Goal: Task Accomplishment & Management: Use online tool/utility

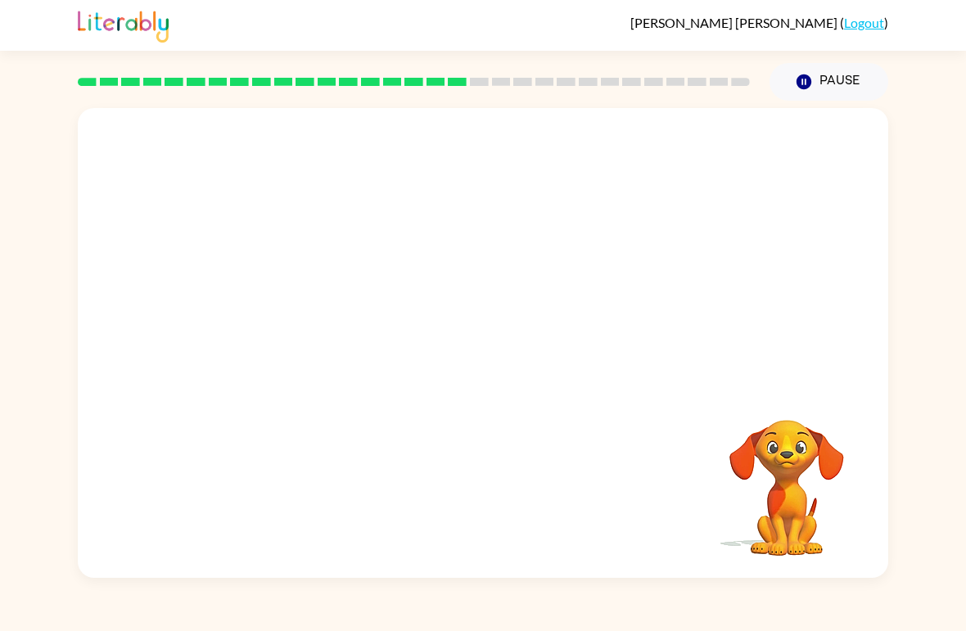
click at [559, 287] on div at bounding box center [483, 247] width 811 height 278
click at [446, 260] on video "Your browser must support playing .mp4 files to use Literably. Please try using…" at bounding box center [483, 247] width 811 height 278
click at [490, 323] on video "Your browser must support playing .mp4 files to use Literably. Please try using…" at bounding box center [483, 247] width 811 height 278
click at [454, 299] on video "Your browser must support playing .mp4 files to use Literably. Please try using…" at bounding box center [483, 247] width 811 height 278
click at [446, 322] on video "Your browser must support playing .mp4 files to use Literably. Please try using…" at bounding box center [483, 247] width 811 height 278
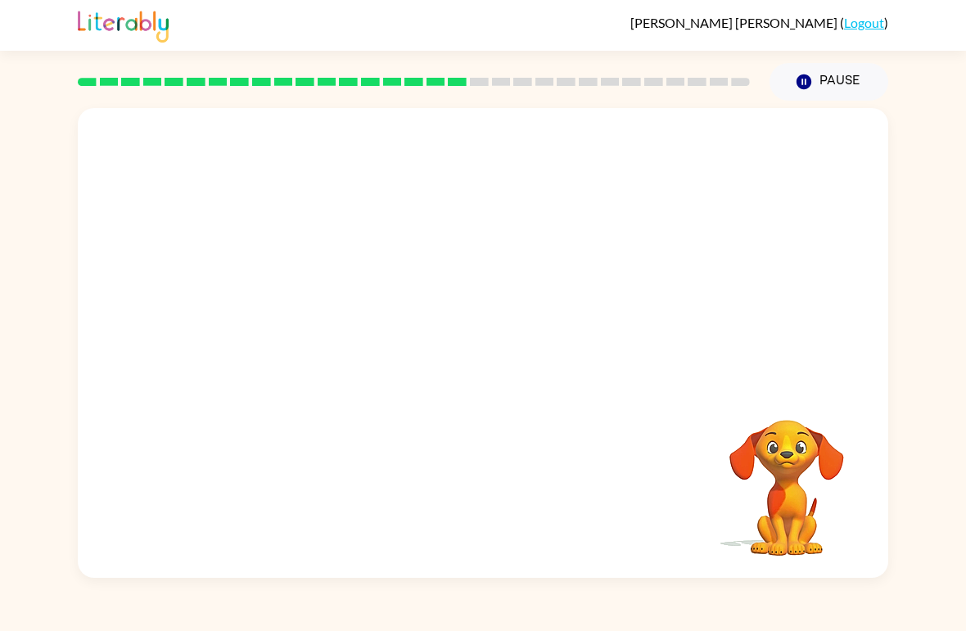
click at [541, 305] on video "Your browser must support playing .mp4 files to use Literably. Please try using…" at bounding box center [483, 247] width 811 height 278
click at [496, 358] on icon "button" at bounding box center [483, 351] width 29 height 29
click at [496, 358] on div at bounding box center [483, 247] width 811 height 278
click at [496, 396] on div "Your browser must support playing .mp4 files to use Literably. Please try using…" at bounding box center [483, 343] width 811 height 470
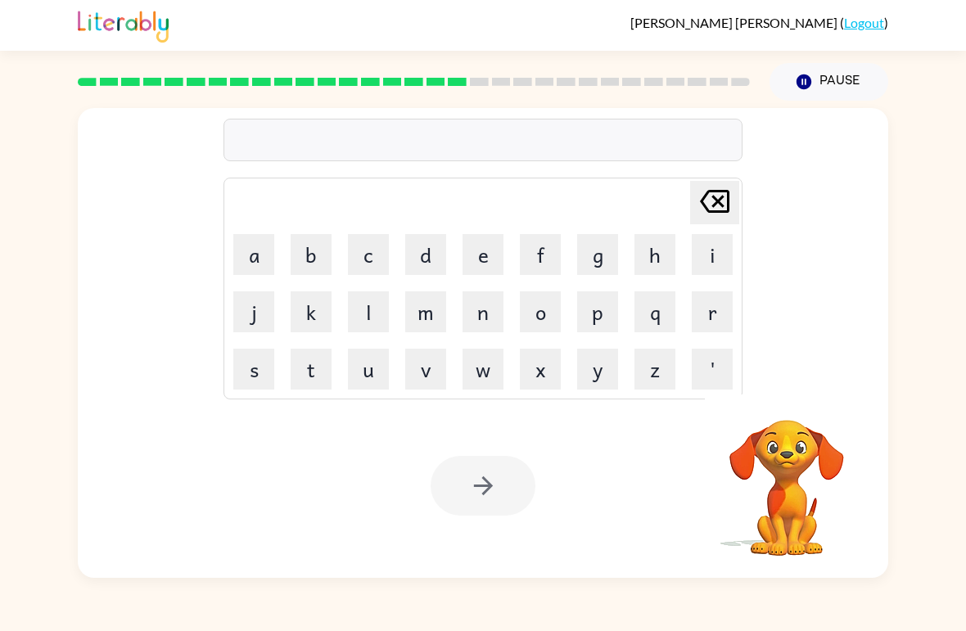
click at [468, 76] on div at bounding box center [414, 81] width 692 height 57
click at [447, 70] on div at bounding box center [414, 81] width 692 height 57
click at [600, 306] on button "p" at bounding box center [597, 312] width 41 height 41
click at [370, 312] on button "l" at bounding box center [368, 312] width 41 height 41
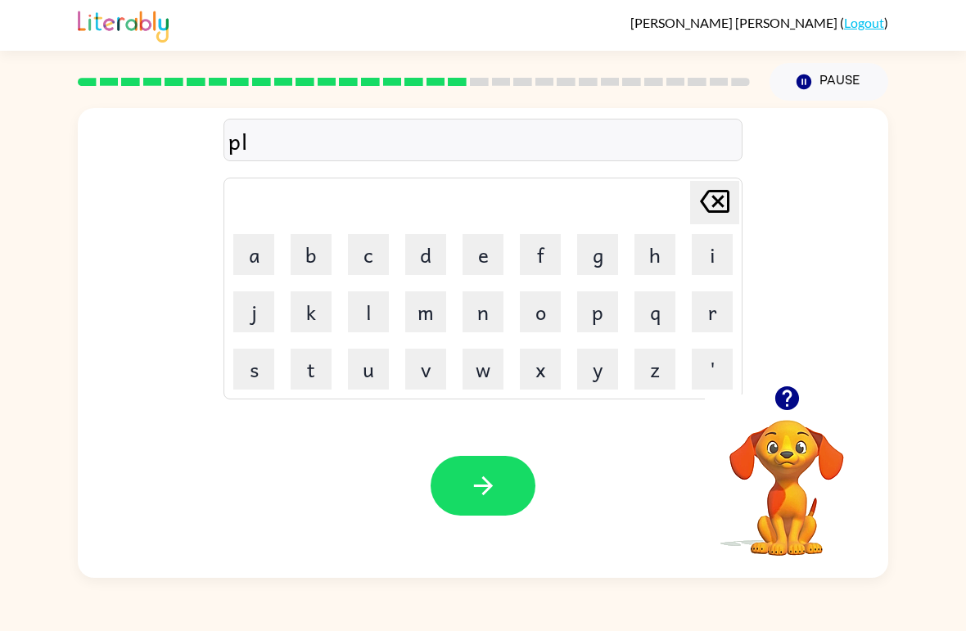
click at [270, 247] on button "a" at bounding box center [253, 254] width 41 height 41
click at [274, 374] on button "s" at bounding box center [253, 369] width 41 height 41
click at [296, 387] on button "t" at bounding box center [311, 369] width 41 height 41
click at [722, 243] on button "i" at bounding box center [712, 254] width 41 height 41
click at [373, 242] on button "c" at bounding box center [368, 254] width 41 height 41
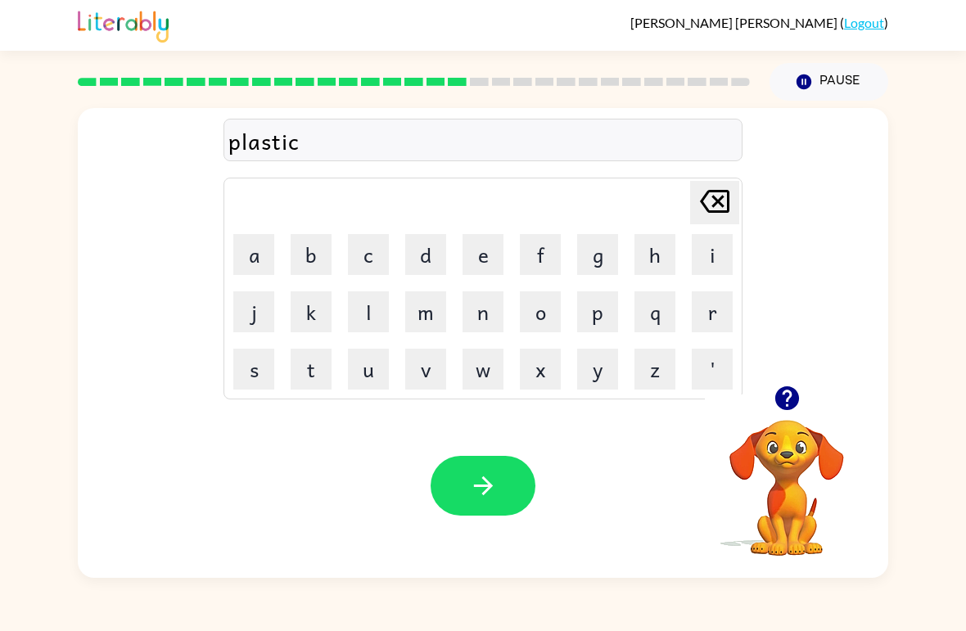
click at [489, 481] on icon "button" at bounding box center [483, 486] width 29 height 29
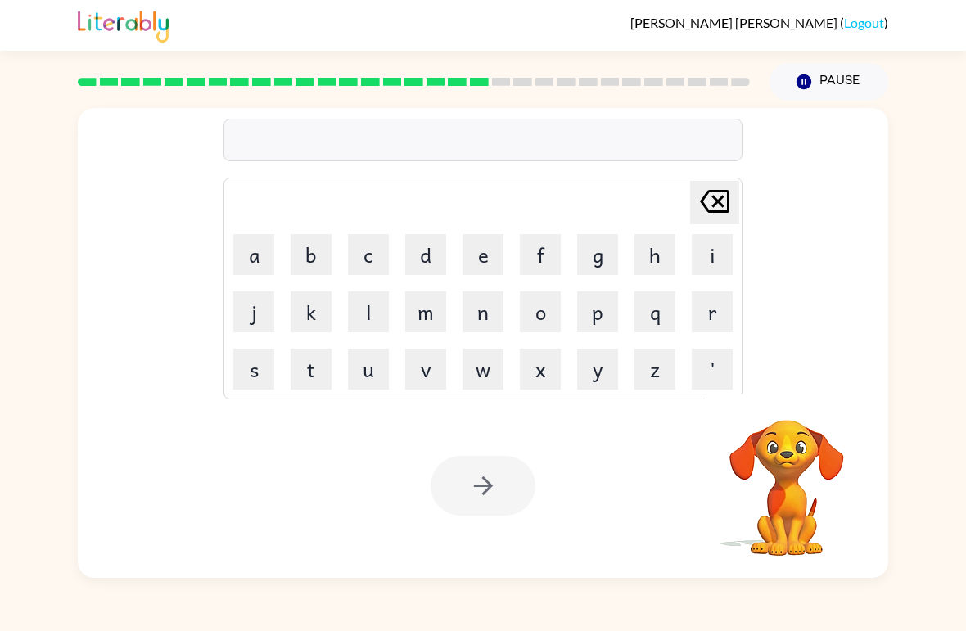
click at [479, 76] on div at bounding box center [414, 81] width 692 height 57
click at [479, 75] on div at bounding box center [414, 81] width 692 height 57
click at [479, 80] on rect at bounding box center [479, 82] width 19 height 8
click at [465, 69] on div at bounding box center [414, 81] width 692 height 57
click at [790, 385] on icon "button" at bounding box center [787, 398] width 29 height 29
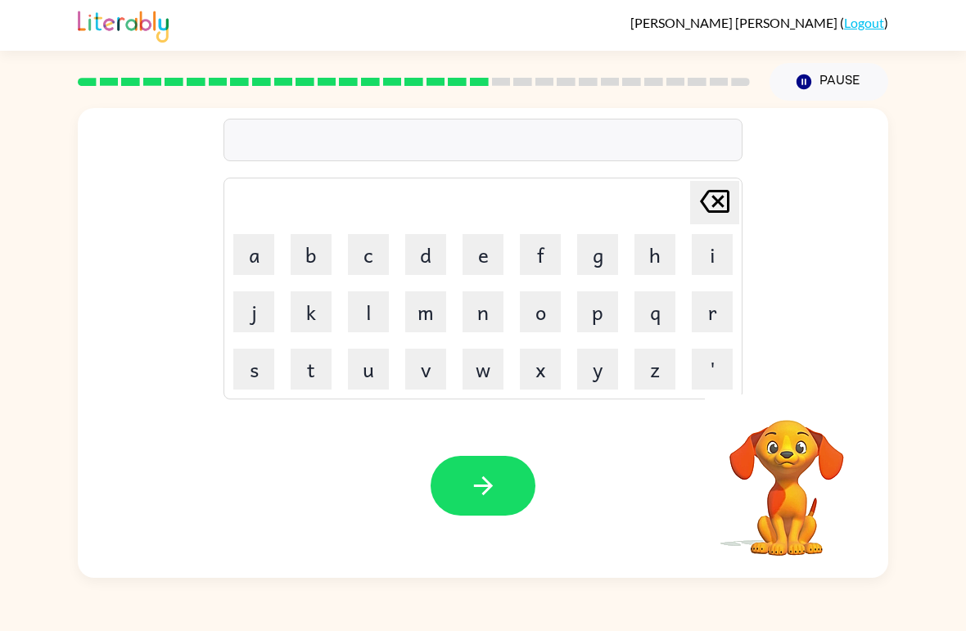
click at [446, 258] on button "d" at bounding box center [425, 254] width 41 height 41
click at [708, 242] on button "i" at bounding box center [712, 254] width 41 height 41
click at [262, 378] on button "s" at bounding box center [253, 369] width 41 height 41
click at [653, 299] on button "q" at bounding box center [655, 312] width 41 height 41
click at [719, 200] on icon at bounding box center [714, 201] width 29 height 23
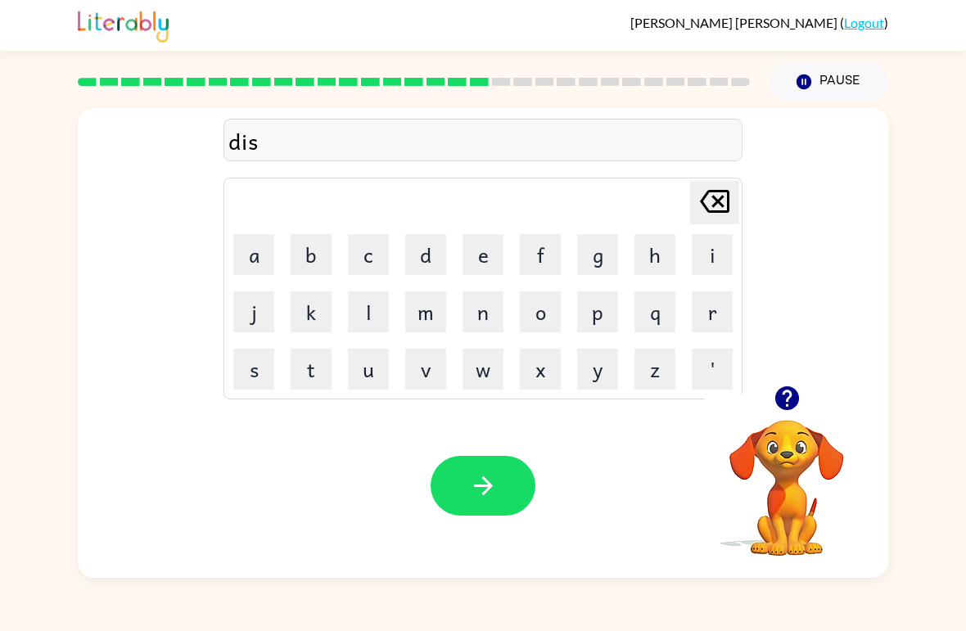
click at [609, 326] on button "p" at bounding box center [597, 312] width 41 height 41
click at [660, 317] on button "q" at bounding box center [655, 312] width 41 height 41
click at [717, 195] on icon "Delete Delete last character input" at bounding box center [714, 201] width 39 height 39
click at [374, 318] on button "l" at bounding box center [368, 312] width 41 height 41
click at [273, 265] on button "a" at bounding box center [253, 254] width 41 height 41
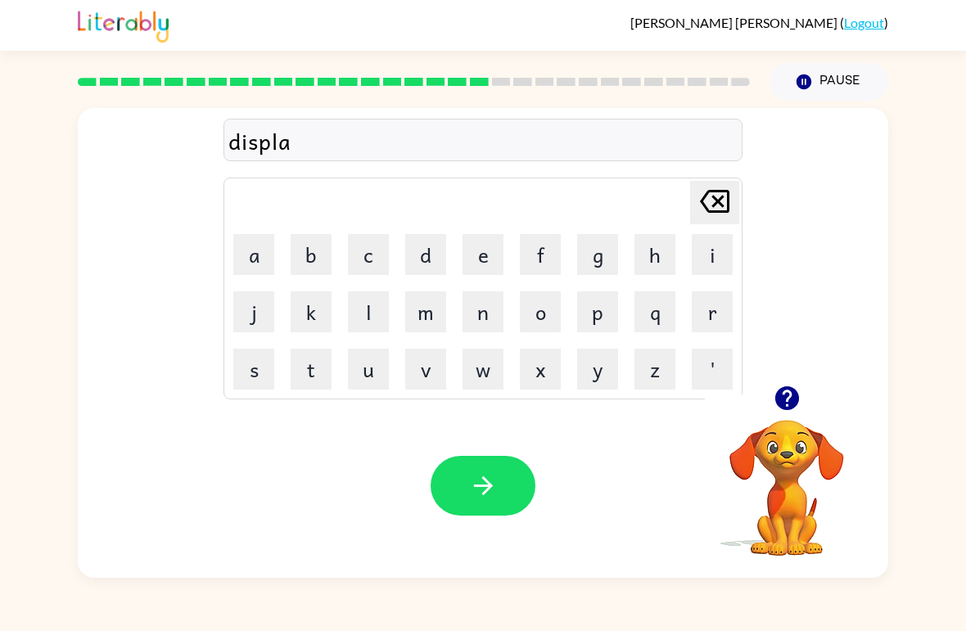
click at [599, 360] on button "y" at bounding box center [597, 369] width 41 height 41
click at [489, 514] on button "button" at bounding box center [483, 486] width 105 height 60
click at [770, 412] on button "button" at bounding box center [788, 399] width 42 height 42
click at [415, 241] on button "d" at bounding box center [425, 254] width 41 height 41
click at [374, 381] on button "u" at bounding box center [368, 369] width 41 height 41
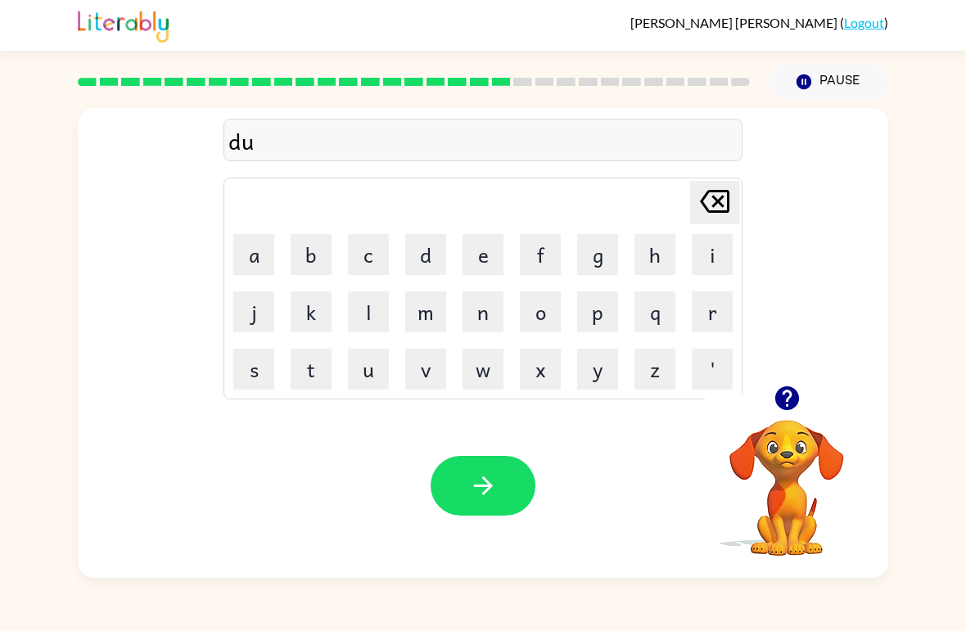
click at [272, 374] on button "s" at bounding box center [253, 369] width 41 height 41
click at [316, 359] on button "t" at bounding box center [311, 369] width 41 height 41
click at [700, 244] on button "i" at bounding box center [712, 254] width 41 height 41
click at [437, 246] on button "d" at bounding box center [425, 254] width 41 height 41
click at [504, 479] on button "button" at bounding box center [483, 486] width 105 height 60
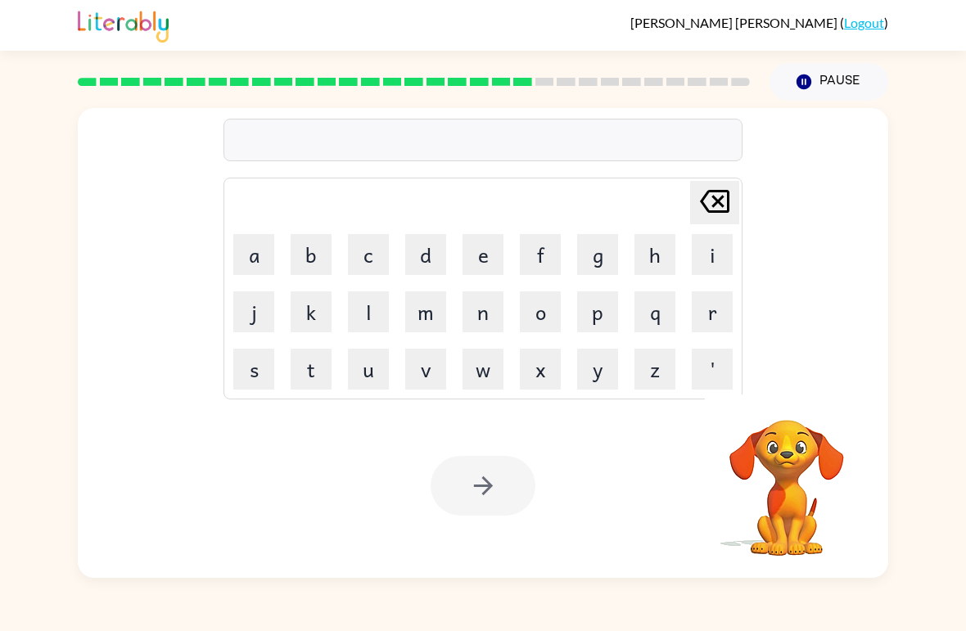
click at [536, 70] on div at bounding box center [414, 81] width 692 height 57
click at [813, 72] on button "Pause Pause" at bounding box center [829, 82] width 119 height 38
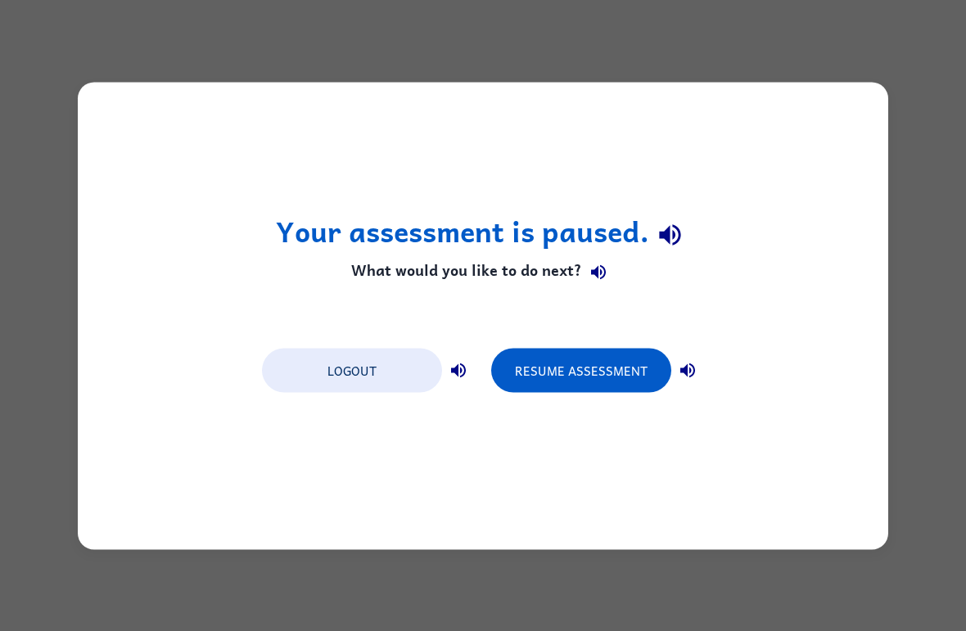
click at [620, 366] on button "Resume Assessment" at bounding box center [581, 370] width 180 height 44
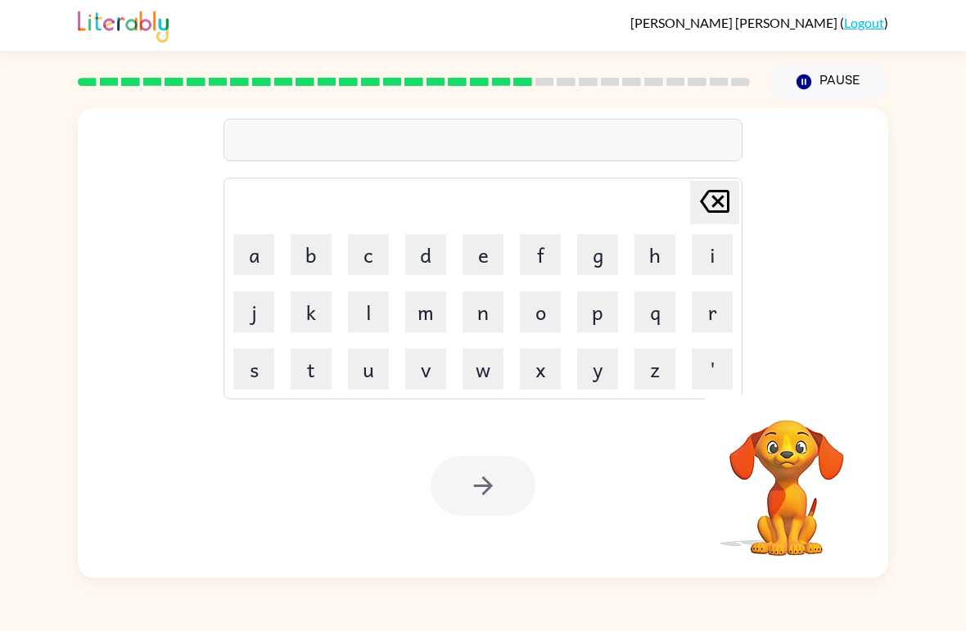
click at [271, 362] on button "s" at bounding box center [253, 369] width 41 height 41
click at [481, 310] on button "n" at bounding box center [483, 312] width 41 height 41
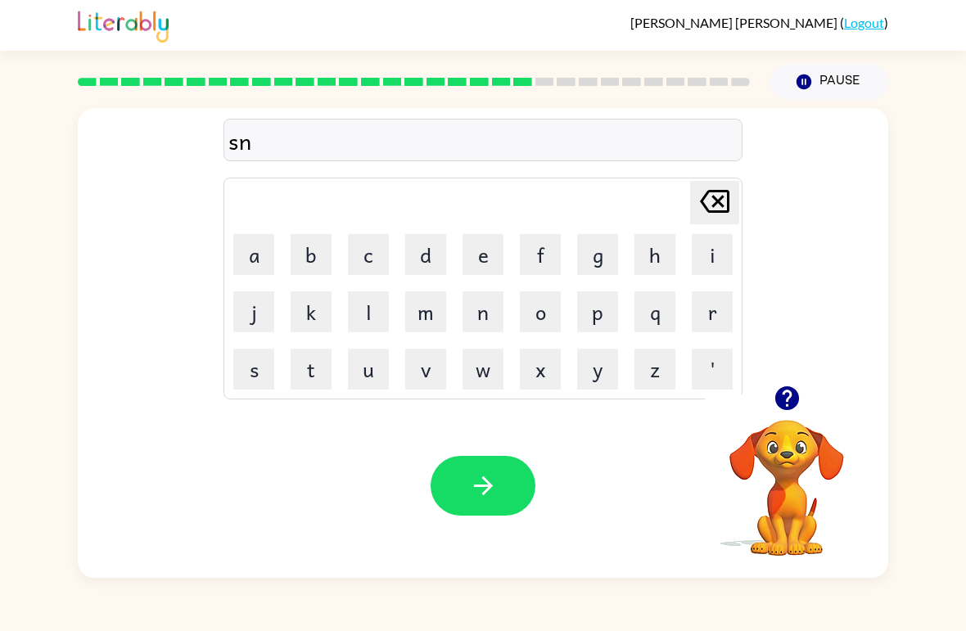
click at [319, 374] on button "t" at bounding box center [311, 369] width 41 height 41
click at [475, 242] on button "e" at bounding box center [483, 254] width 41 height 41
click at [604, 313] on button "p" at bounding box center [597, 312] width 41 height 41
click at [709, 252] on button "i" at bounding box center [712, 254] width 41 height 41
click at [430, 268] on button "d" at bounding box center [425, 254] width 41 height 41
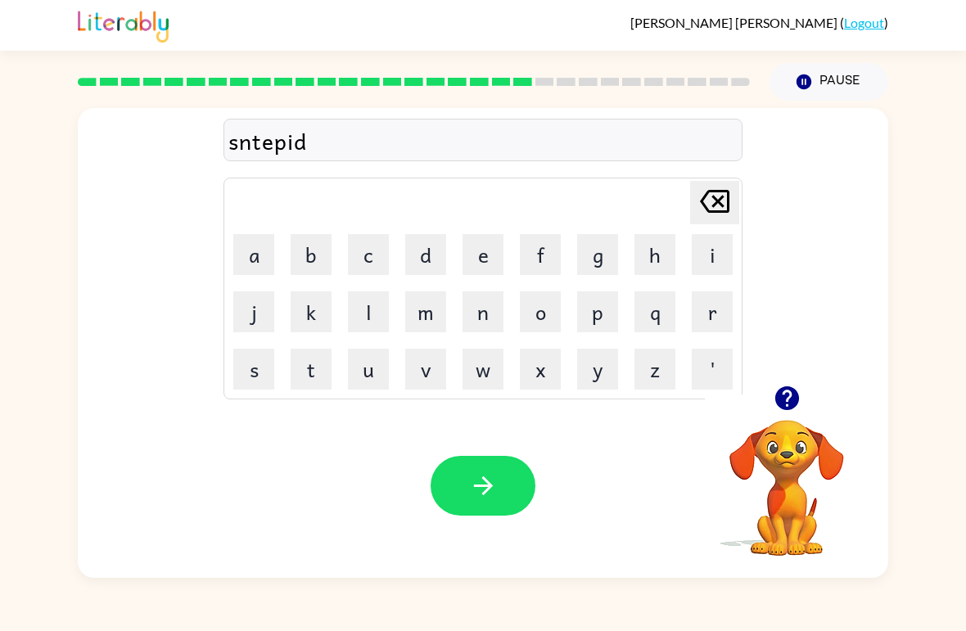
click at [524, 506] on button "button" at bounding box center [483, 486] width 105 height 60
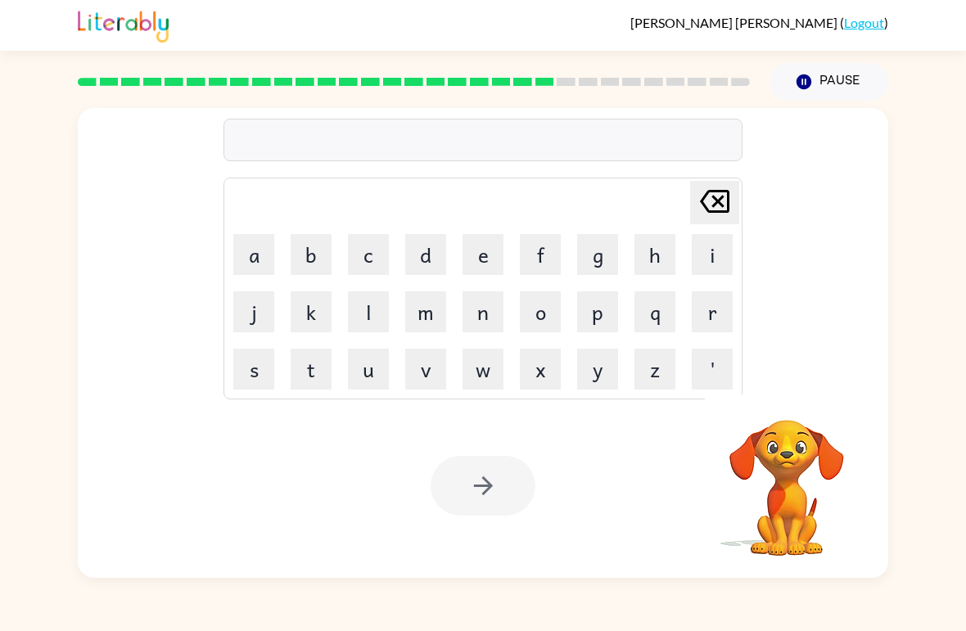
click at [315, 265] on button "b" at bounding box center [311, 254] width 41 height 41
click at [723, 306] on button "r" at bounding box center [712, 312] width 41 height 41
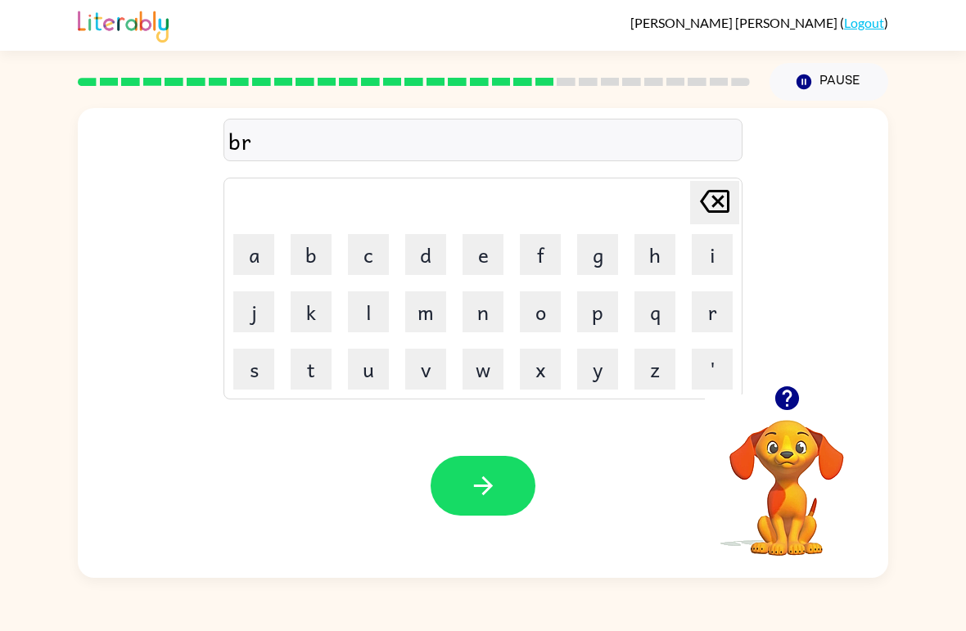
click at [251, 310] on button "j" at bounding box center [253, 312] width 41 height 41
click at [705, 203] on icon "Delete Delete last character input" at bounding box center [714, 201] width 39 height 39
click at [790, 389] on icon "button" at bounding box center [787, 399] width 24 height 24
click at [261, 258] on button "a" at bounding box center [253, 254] width 41 height 41
click at [713, 251] on button "i" at bounding box center [712, 254] width 41 height 41
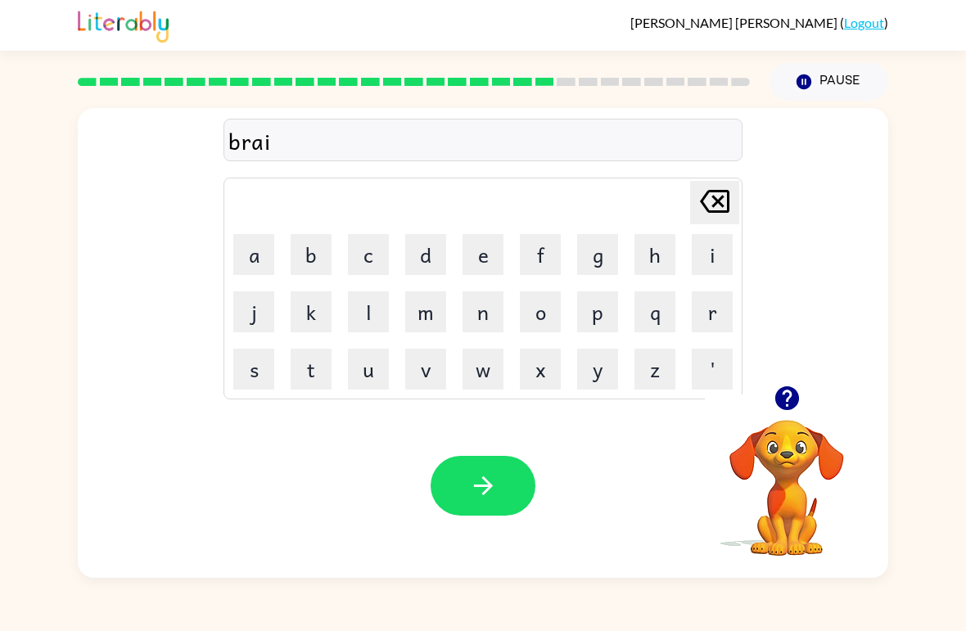
click at [475, 316] on button "n" at bounding box center [483, 312] width 41 height 41
click at [235, 141] on div "brain" at bounding box center [483, 141] width 509 height 34
click at [251, 167] on div "brain Delete Delete last character input a b c d e f g h i j k l m n o p q r s …" at bounding box center [483, 246] width 519 height 305
click at [719, 207] on icon "Delete Delete last character input" at bounding box center [714, 201] width 39 height 39
click at [713, 210] on icon "Delete Delete last character input" at bounding box center [714, 201] width 39 height 39
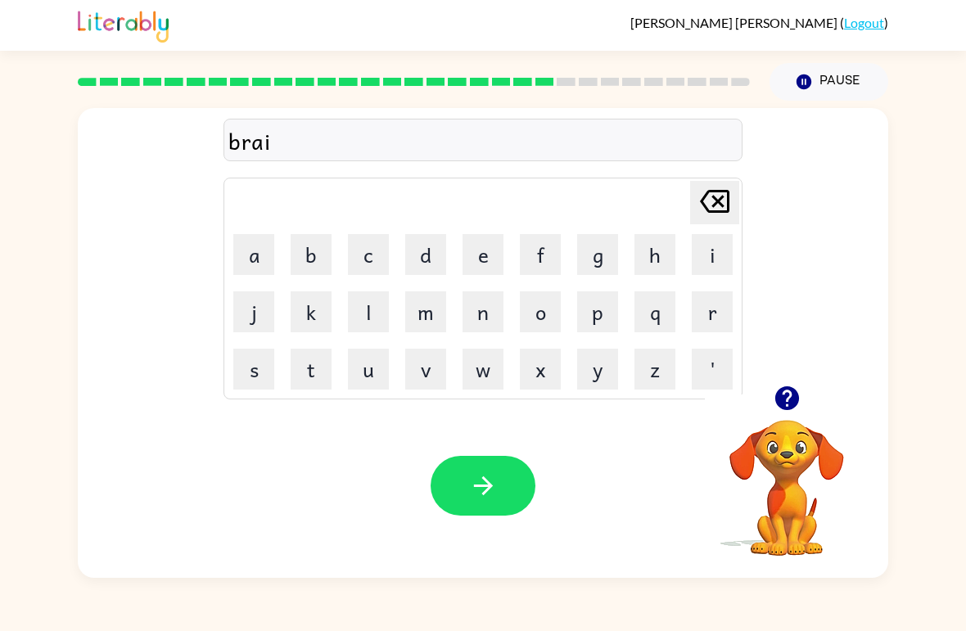
click at [713, 210] on icon "Delete Delete last character input" at bounding box center [714, 201] width 39 height 39
click at [708, 210] on icon at bounding box center [714, 201] width 29 height 23
click at [707, 210] on icon at bounding box center [714, 201] width 29 height 23
click at [716, 312] on button "r" at bounding box center [712, 312] width 41 height 41
click at [249, 255] on button "a" at bounding box center [253, 254] width 41 height 41
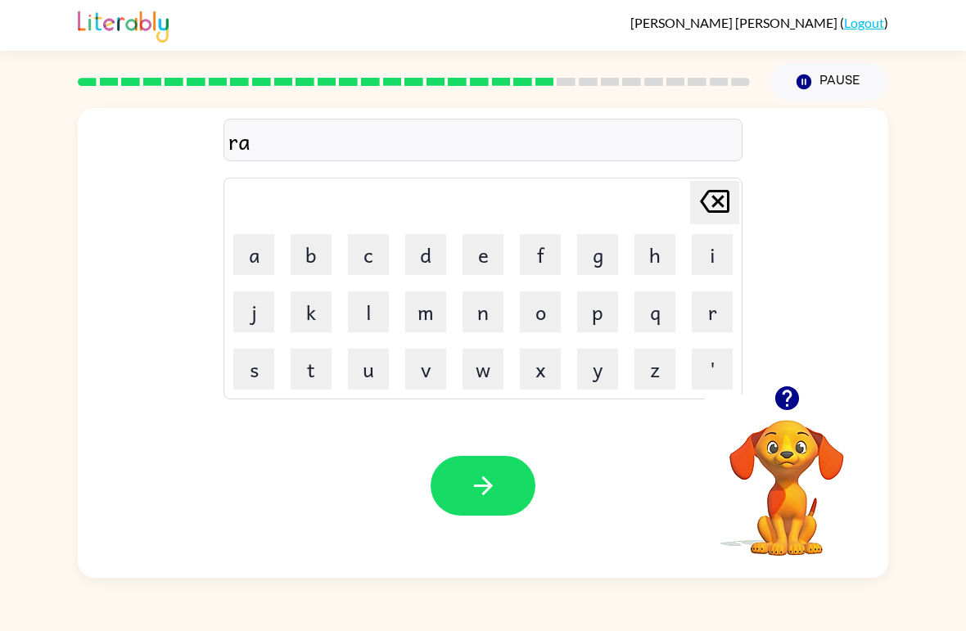
click at [705, 255] on button "i" at bounding box center [712, 254] width 41 height 41
click at [487, 315] on button "n" at bounding box center [483, 312] width 41 height 41
click at [368, 253] on button "c" at bounding box center [368, 254] width 41 height 41
click at [550, 297] on button "o" at bounding box center [540, 312] width 41 height 41
click at [381, 360] on button "u" at bounding box center [368, 369] width 41 height 41
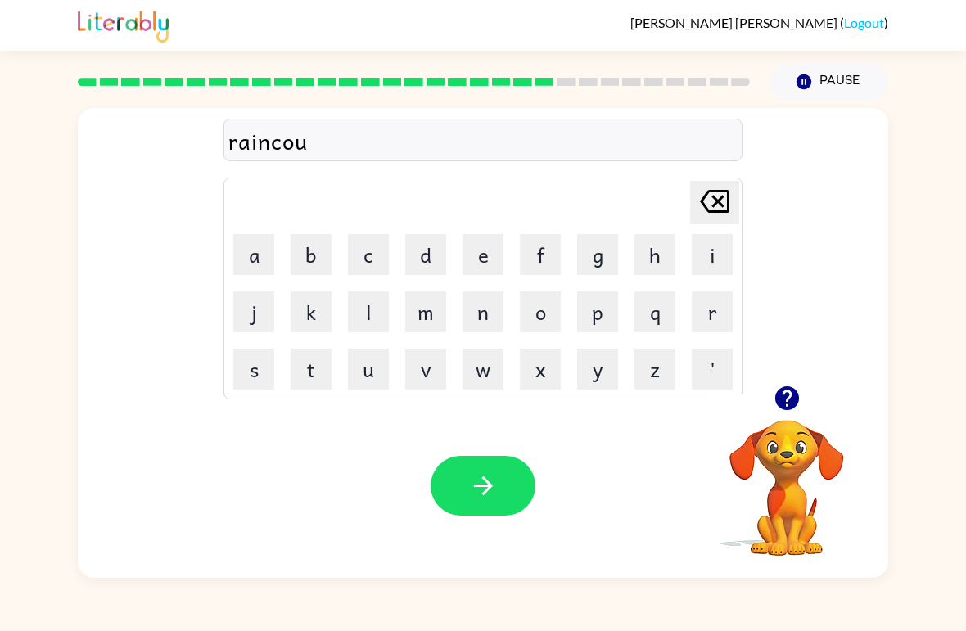
click at [317, 372] on button "t" at bounding box center [311, 369] width 41 height 41
click at [520, 484] on button "button" at bounding box center [483, 486] width 105 height 60
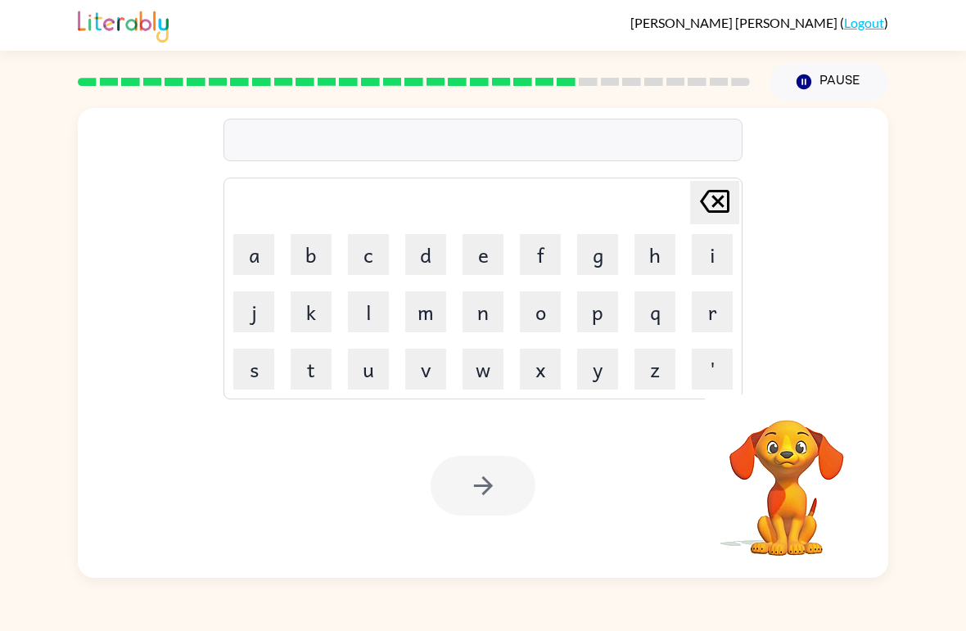
click at [601, 513] on div "Your browser must support playing .mp4 files to use Literably. Please try using…" at bounding box center [483, 486] width 811 height 184
click at [424, 322] on button "m" at bounding box center [425, 312] width 41 height 41
click at [256, 265] on button "a" at bounding box center [253, 254] width 41 height 41
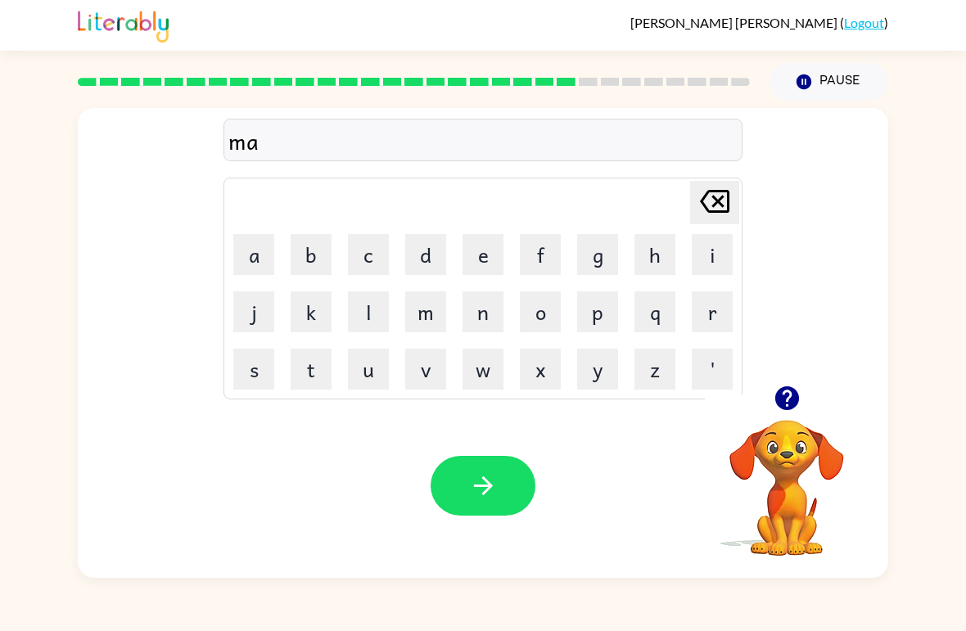
click at [728, 310] on button "r" at bounding box center [712, 312] width 41 height 41
click at [373, 262] on button "c" at bounding box center [368, 254] width 41 height 41
click at [717, 201] on icon at bounding box center [714, 201] width 29 height 23
click at [494, 525] on div "Your browser must support playing .mp4 files to use Literably. Please try using…" at bounding box center [483, 486] width 811 height 184
click at [493, 524] on div "Your browser must support playing .mp4 files to use Literably. Please try using…" at bounding box center [483, 486] width 811 height 184
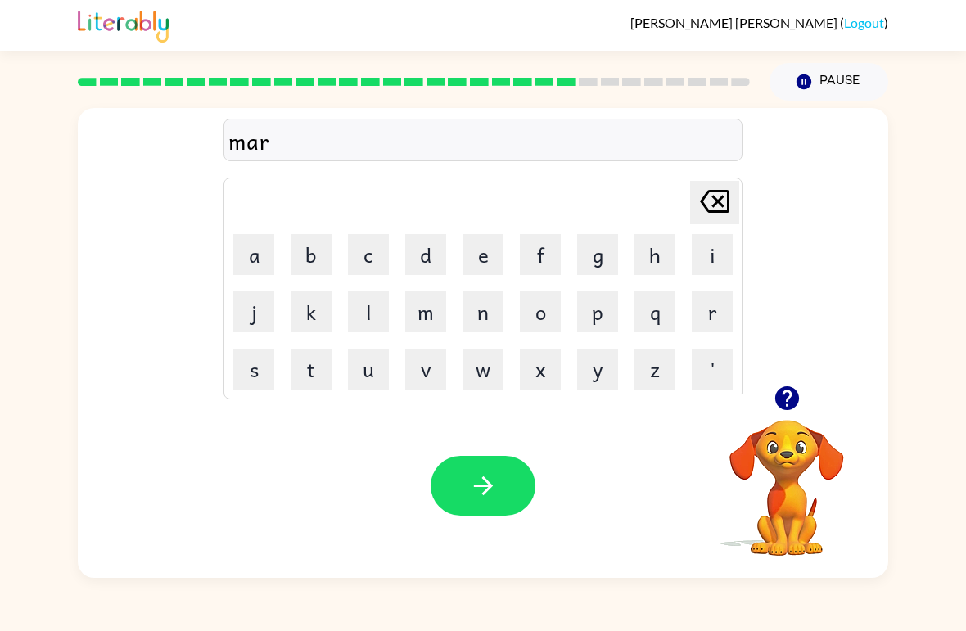
click at [726, 210] on icon "Delete Delete last character input" at bounding box center [714, 201] width 39 height 39
click at [319, 305] on button "k" at bounding box center [311, 312] width 41 height 41
click at [483, 259] on button "e" at bounding box center [483, 254] width 41 height 41
click at [703, 321] on button "r" at bounding box center [712, 312] width 41 height 41
click at [499, 473] on button "button" at bounding box center [483, 486] width 105 height 60
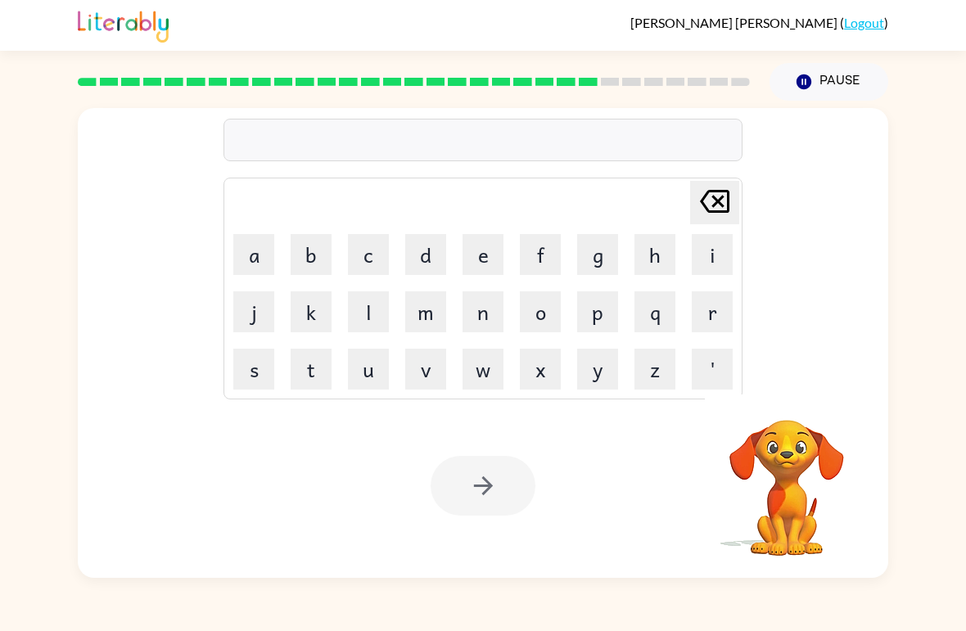
click at [315, 249] on button "b" at bounding box center [311, 254] width 41 height 41
click at [710, 203] on icon "Delete Delete last character input" at bounding box center [714, 201] width 39 height 39
click at [425, 250] on button "d" at bounding box center [425, 254] width 41 height 41
click at [263, 242] on button "a" at bounding box center [253, 254] width 41 height 41
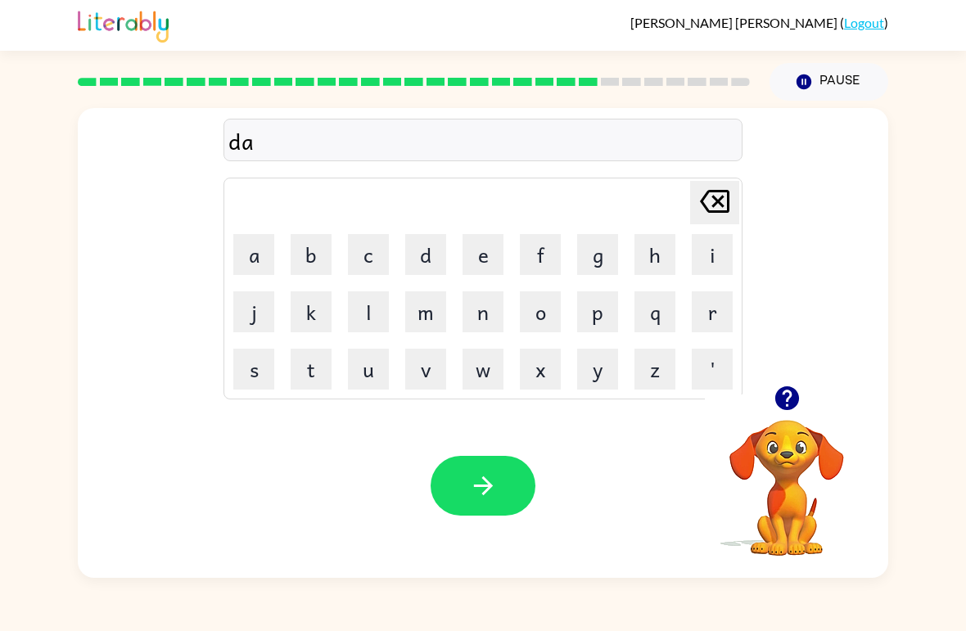
click at [480, 315] on button "n" at bounding box center [483, 312] width 41 height 41
click at [352, 258] on button "c" at bounding box center [368, 254] width 41 height 41
click at [715, 247] on button "i" at bounding box center [712, 254] width 41 height 41
click at [478, 312] on button "n" at bounding box center [483, 312] width 41 height 41
click at [582, 256] on button "g" at bounding box center [597, 254] width 41 height 41
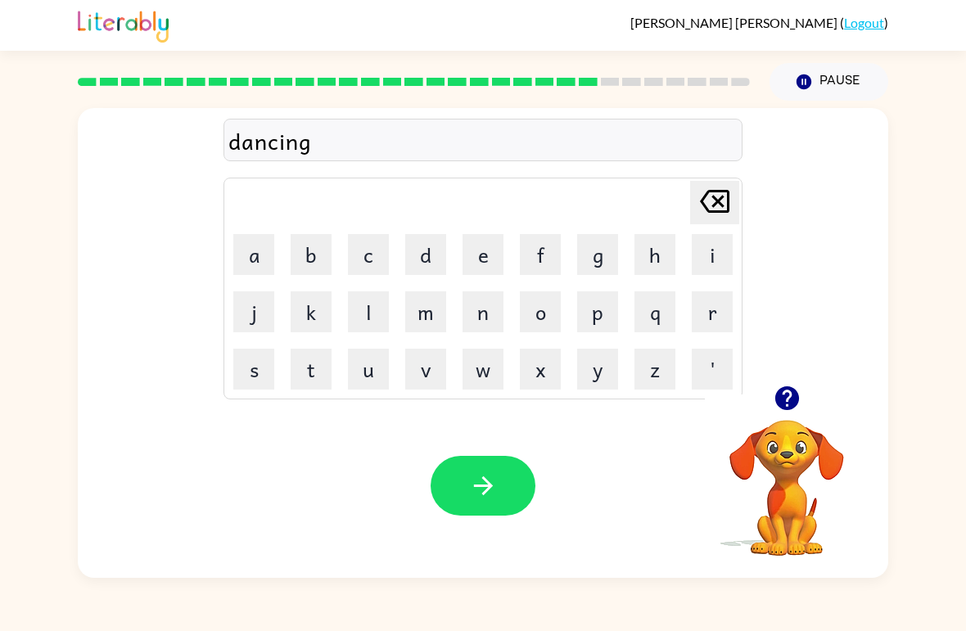
click at [473, 488] on icon "button" at bounding box center [483, 486] width 29 height 29
click at [595, 261] on button "g" at bounding box center [597, 254] width 41 height 41
click at [547, 319] on button "o" at bounding box center [540, 312] width 41 height 41
click at [324, 242] on button "b" at bounding box center [311, 254] width 41 height 41
click at [376, 317] on button "l" at bounding box center [368, 312] width 41 height 41
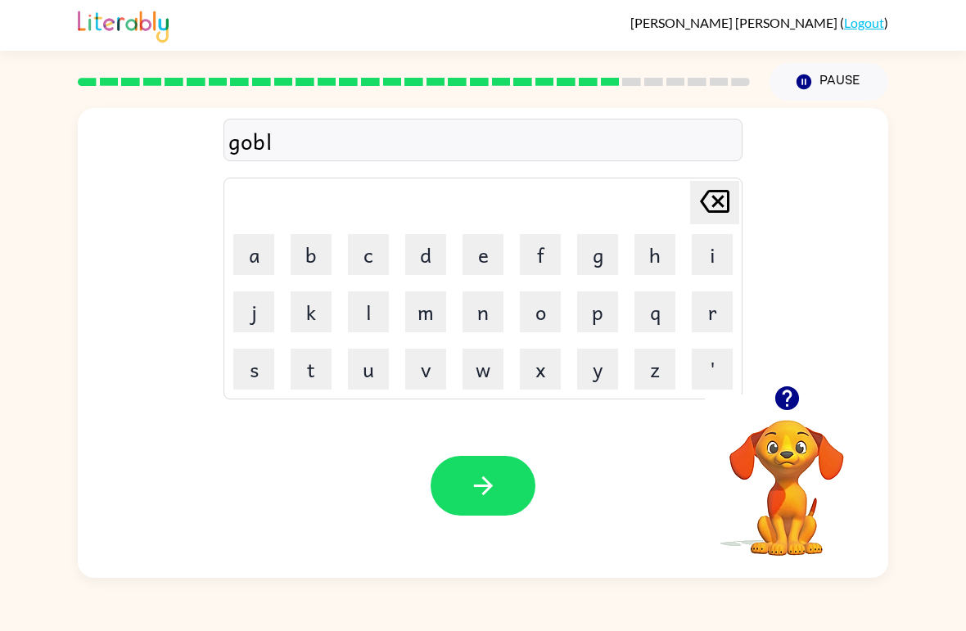
click at [446, 251] on button "d" at bounding box center [425, 254] width 41 height 41
click at [726, 200] on icon "Delete Delete last character input" at bounding box center [714, 201] width 39 height 39
click at [489, 255] on button "e" at bounding box center [483, 254] width 41 height 41
click at [485, 317] on button "n" at bounding box center [483, 312] width 41 height 41
click at [478, 473] on icon "button" at bounding box center [483, 486] width 29 height 29
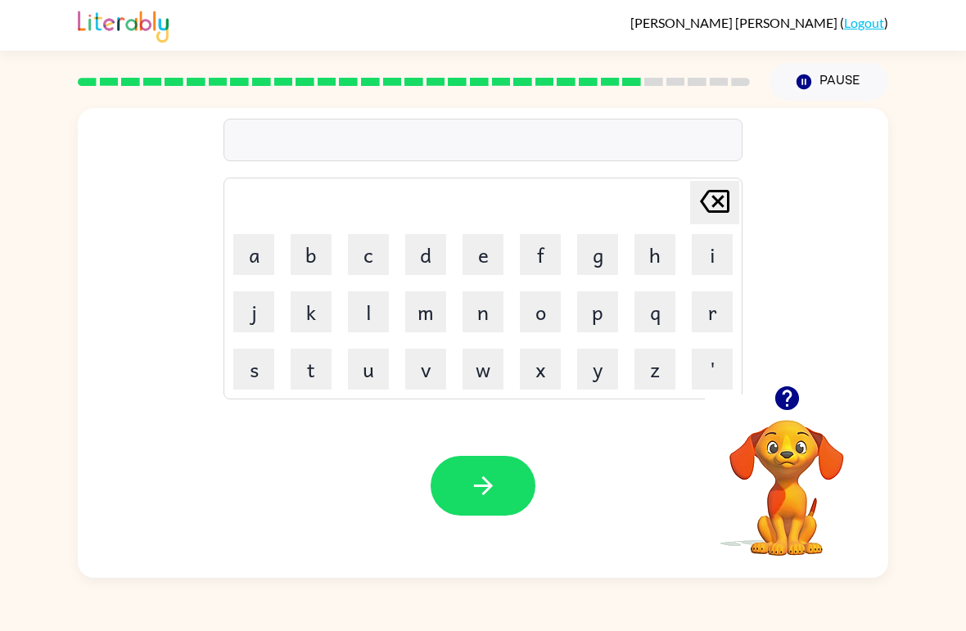
click at [796, 380] on button "button" at bounding box center [788, 399] width 42 height 42
click at [598, 251] on button "g" at bounding box center [597, 254] width 41 height 41
click at [543, 319] on button "o" at bounding box center [540, 312] width 41 height 41
click at [330, 256] on button "b" at bounding box center [311, 254] width 41 height 41
click at [490, 258] on button "e" at bounding box center [483, 254] width 41 height 41
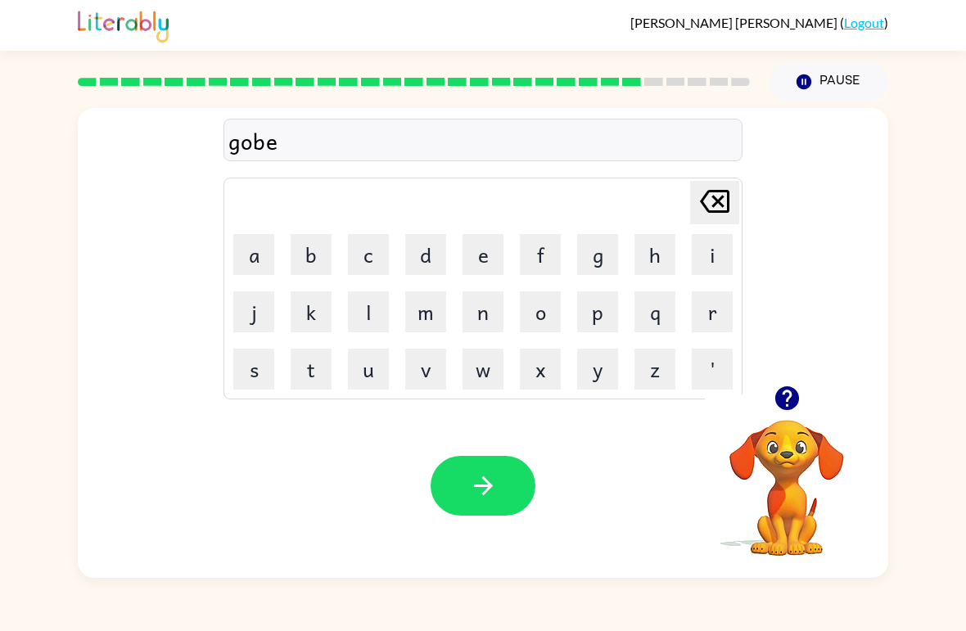
click at [711, 311] on button "r" at bounding box center [712, 312] width 41 height 41
click at [483, 315] on button "n" at bounding box center [483, 312] width 41 height 41
click at [491, 252] on button "e" at bounding box center [483, 254] width 41 height 41
click at [313, 356] on button "t" at bounding box center [311, 369] width 41 height 41
click at [463, 497] on button "button" at bounding box center [483, 486] width 105 height 60
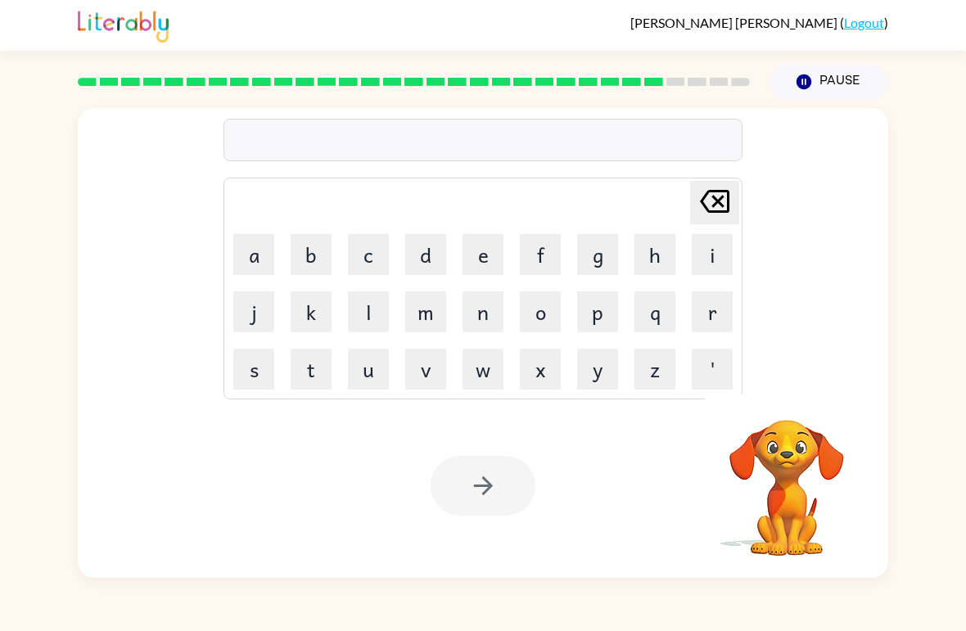
click at [271, 381] on button "s" at bounding box center [253, 369] width 41 height 41
click at [315, 357] on button "t" at bounding box center [311, 369] width 41 height 41
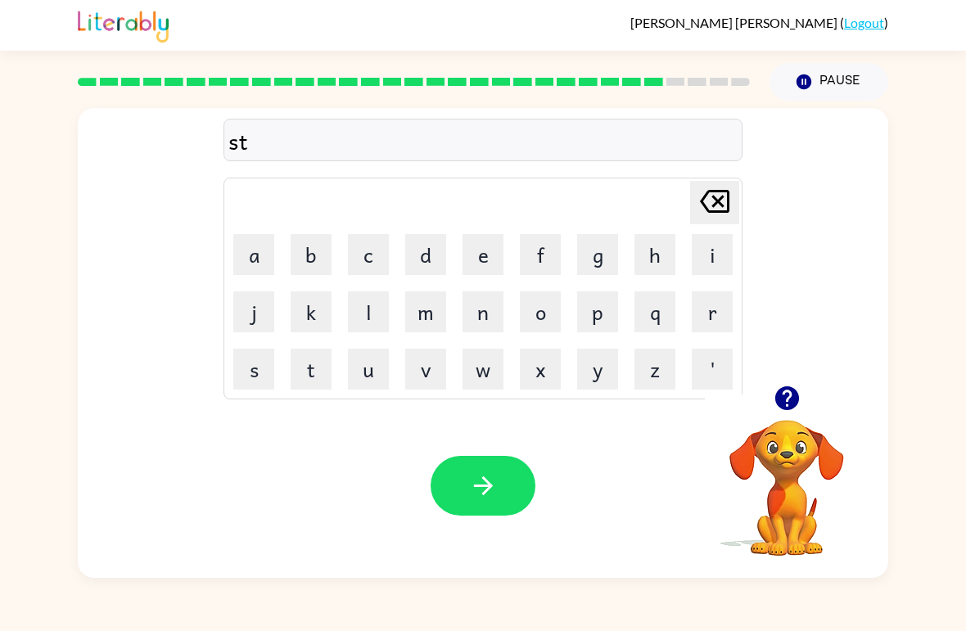
click at [707, 324] on button "r" at bounding box center [712, 312] width 41 height 41
click at [256, 256] on button "a" at bounding box center [253, 254] width 41 height 41
click at [711, 258] on button "i" at bounding box center [712, 254] width 41 height 41
click at [496, 310] on button "n" at bounding box center [483, 312] width 41 height 41
click at [473, 501] on button "button" at bounding box center [483, 486] width 105 height 60
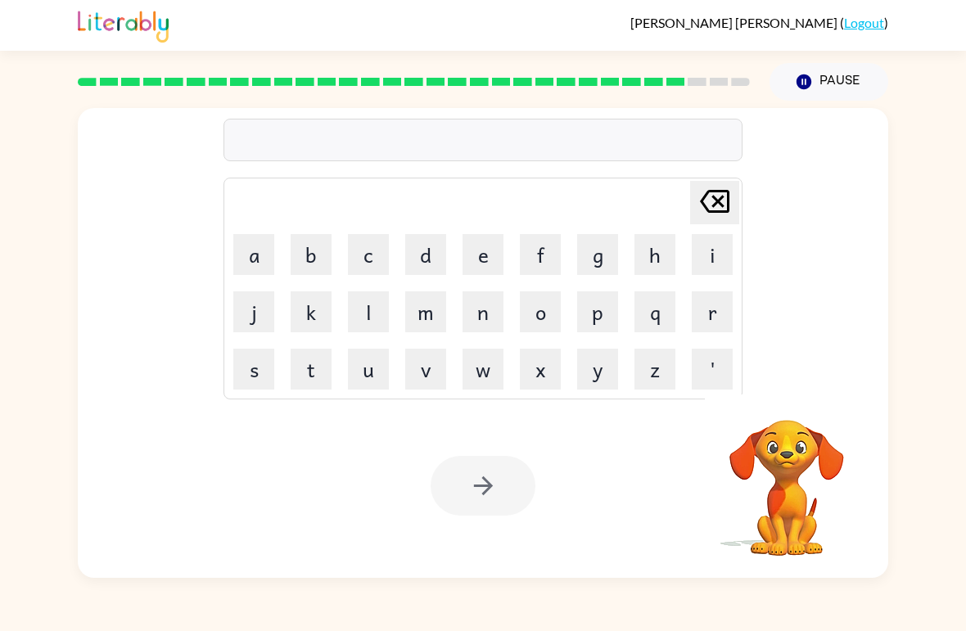
click at [265, 368] on button "s" at bounding box center [253, 369] width 41 height 41
click at [670, 265] on button "h" at bounding box center [655, 254] width 41 height 41
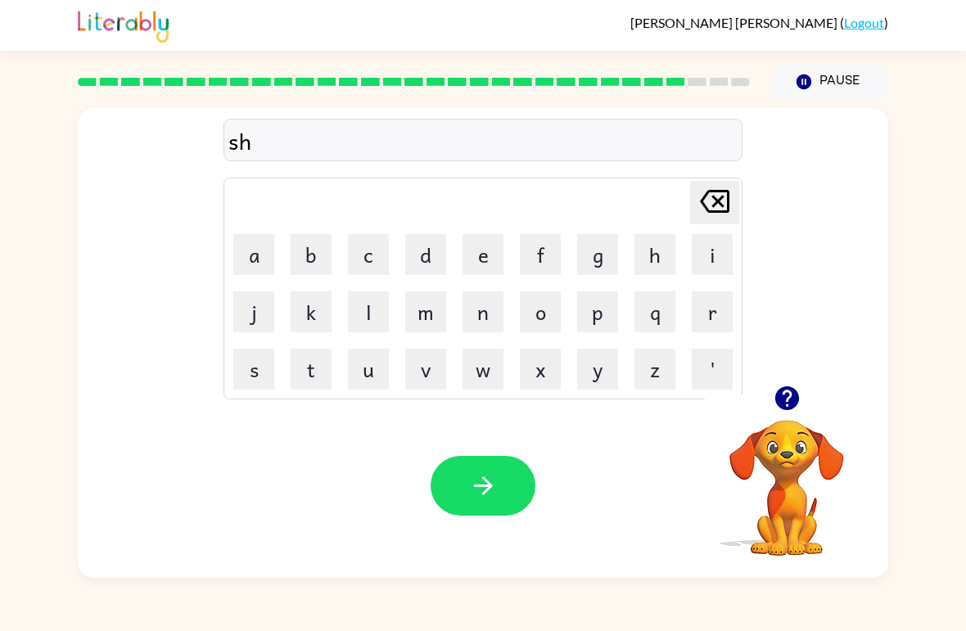
click at [254, 273] on button "a" at bounding box center [253, 254] width 41 height 41
click at [592, 306] on button "p" at bounding box center [597, 312] width 41 height 41
click at [482, 274] on button "e" at bounding box center [483, 254] width 41 height 41
click at [487, 477] on icon "button" at bounding box center [483, 486] width 29 height 29
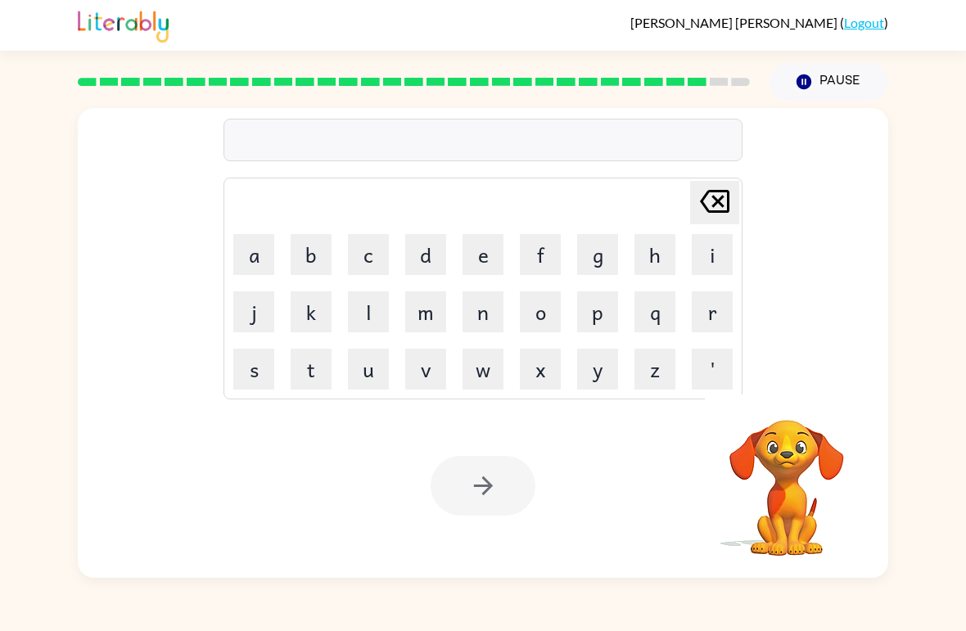
click at [467, 247] on button "e" at bounding box center [483, 254] width 41 height 41
click at [544, 375] on button "x" at bounding box center [540, 369] width 41 height 41
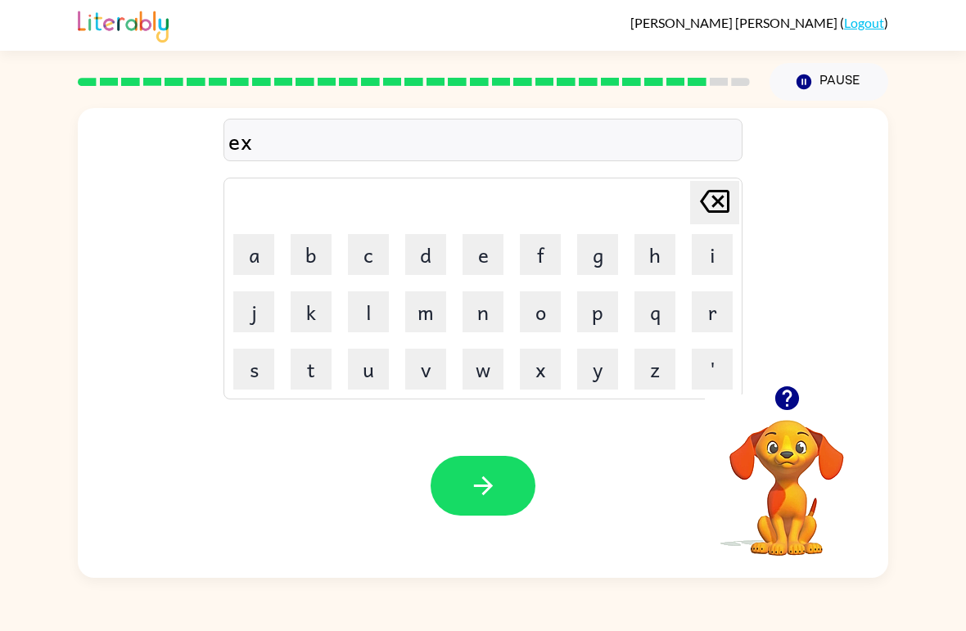
click at [479, 238] on button "e" at bounding box center [483, 254] width 41 height 41
click at [385, 312] on button "l" at bounding box center [368, 312] width 41 height 41
click at [471, 250] on button "e" at bounding box center [483, 254] width 41 height 41
click at [491, 316] on button "n" at bounding box center [483, 312] width 41 height 41
click at [310, 365] on button "t" at bounding box center [311, 369] width 41 height 41
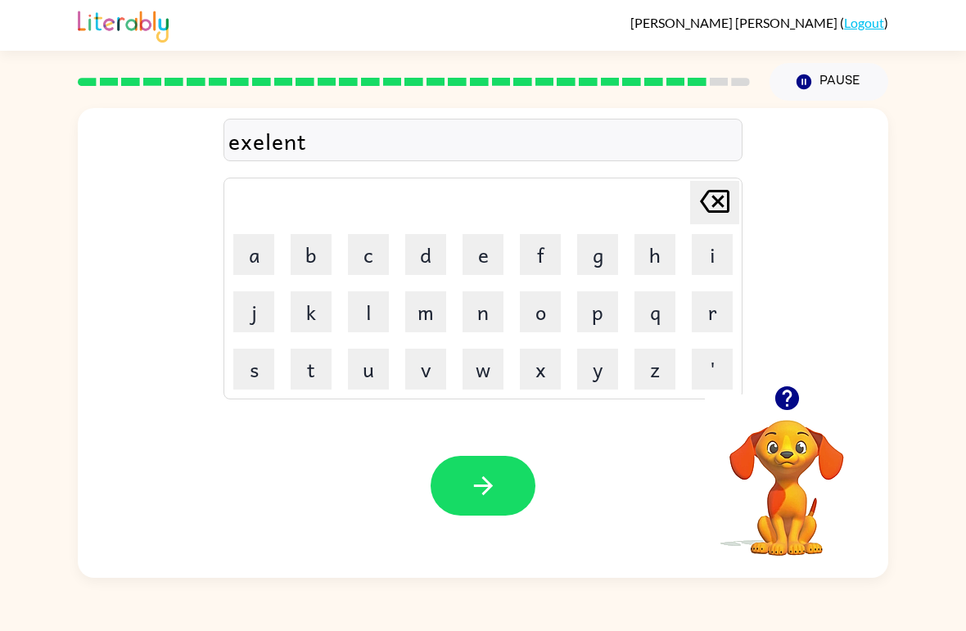
click at [516, 498] on button "button" at bounding box center [483, 486] width 105 height 60
click at [786, 402] on icon "button" at bounding box center [787, 398] width 29 height 29
click at [600, 251] on button "g" at bounding box center [597, 254] width 41 height 41
click at [554, 316] on button "o" at bounding box center [540, 312] width 41 height 41
click at [430, 368] on button "v" at bounding box center [425, 369] width 41 height 41
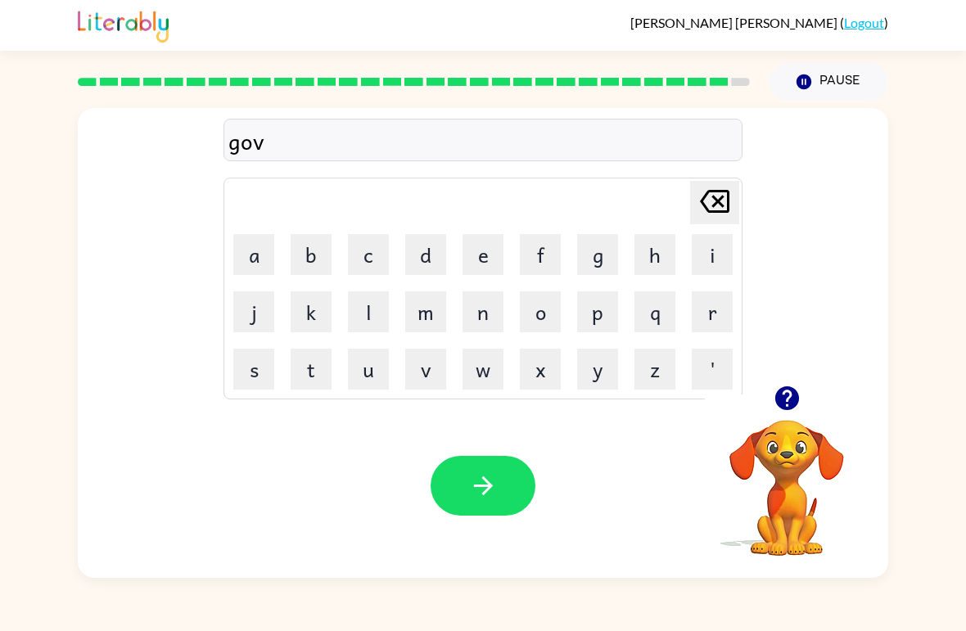
click at [716, 317] on button "r" at bounding box center [712, 312] width 41 height 41
click at [247, 252] on button "a" at bounding box center [253, 254] width 41 height 41
click at [698, 238] on button "i" at bounding box center [712, 254] width 41 height 41
click at [651, 305] on button "q" at bounding box center [655, 312] width 41 height 41
click at [380, 369] on button "u" at bounding box center [368, 369] width 41 height 41
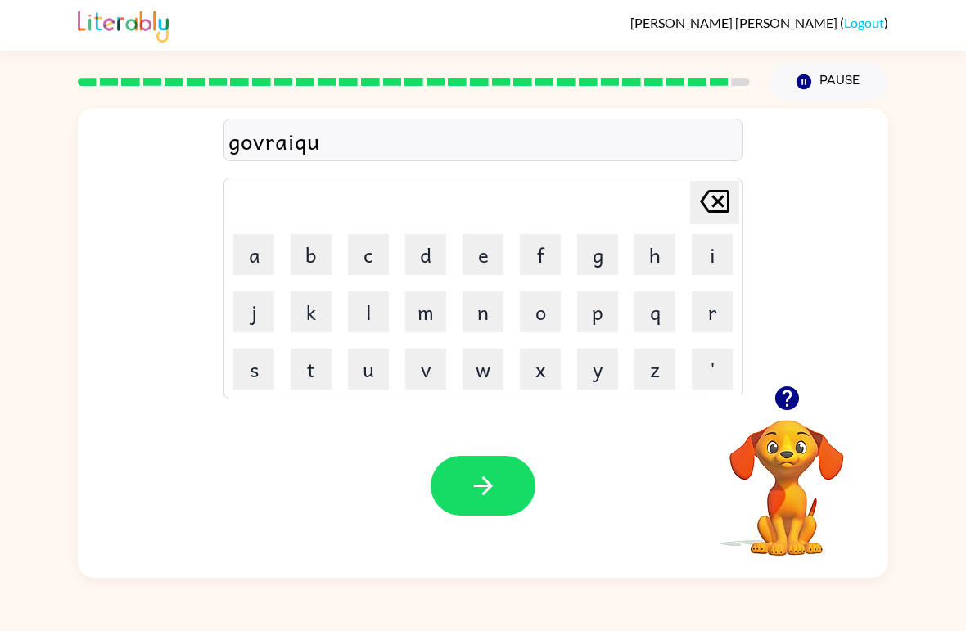
click at [498, 254] on button "e" at bounding box center [483, 254] width 41 height 41
click at [709, 316] on button "r" at bounding box center [712, 312] width 41 height 41
click at [532, 462] on div at bounding box center [483, 486] width 105 height 60
click at [505, 491] on button "button" at bounding box center [483, 486] width 105 height 60
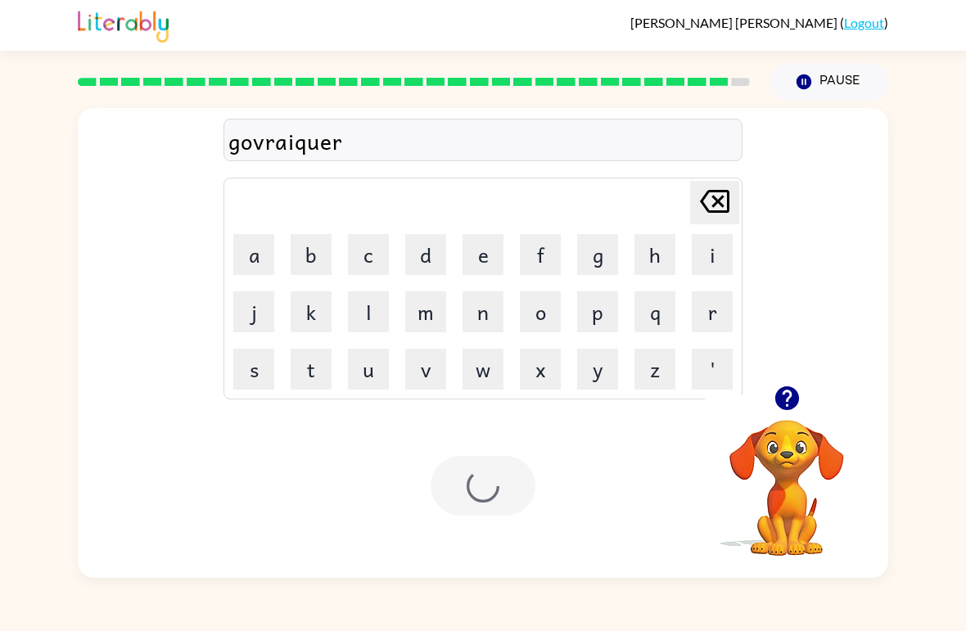
click at [485, 488] on div at bounding box center [483, 486] width 105 height 60
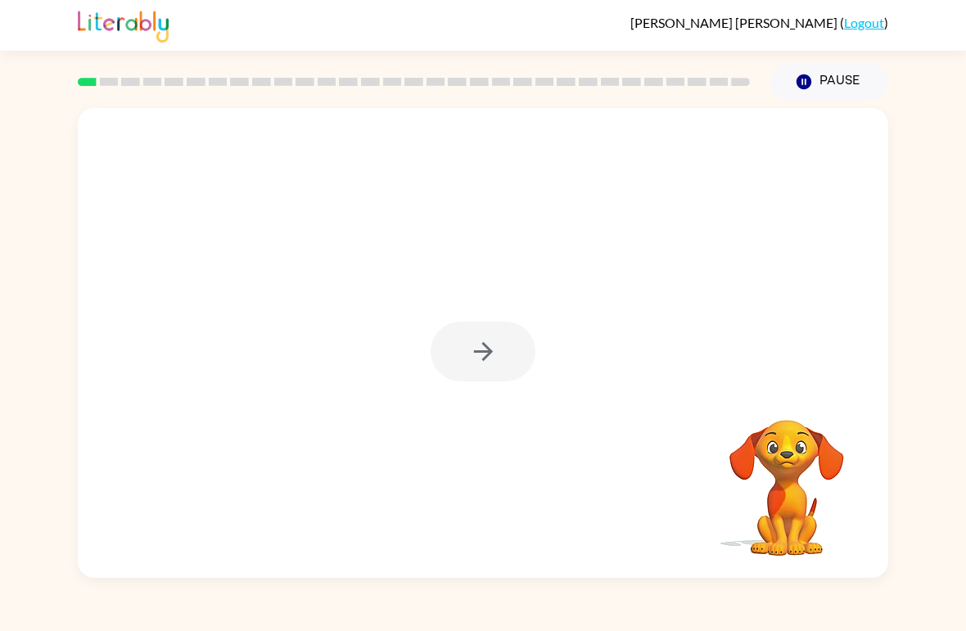
click at [514, 333] on button "button" at bounding box center [483, 352] width 105 height 60
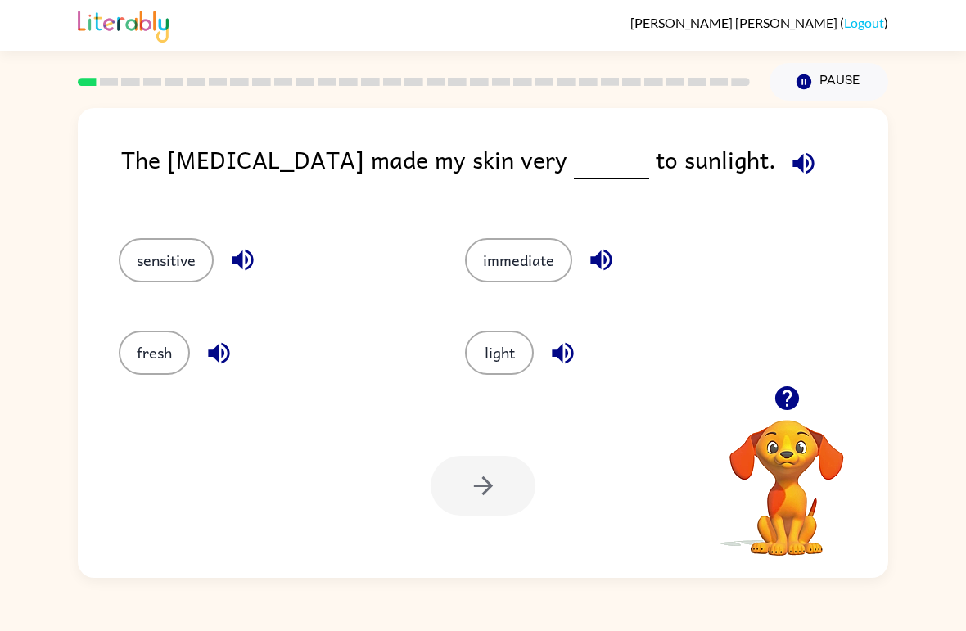
click at [783, 157] on button "button" at bounding box center [804, 164] width 42 height 42
click at [793, 167] on icon "button" at bounding box center [803, 162] width 21 height 21
click at [774, 391] on icon "button" at bounding box center [787, 398] width 29 height 29
click at [783, 149] on button "button" at bounding box center [804, 164] width 42 height 42
click at [790, 156] on icon "button" at bounding box center [804, 163] width 29 height 29
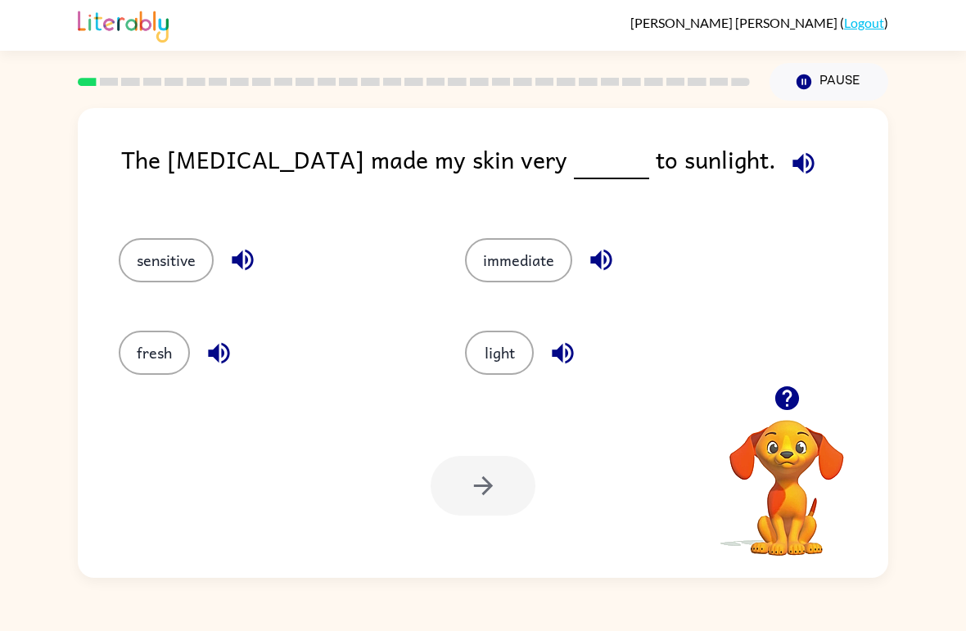
click at [790, 155] on icon "button" at bounding box center [804, 163] width 29 height 29
click at [790, 159] on icon "button" at bounding box center [804, 163] width 29 height 29
click at [783, 167] on button "button" at bounding box center [804, 164] width 42 height 42
click at [793, 167] on icon "button" at bounding box center [803, 162] width 21 height 21
click at [131, 372] on button "fresh" at bounding box center [154, 353] width 71 height 44
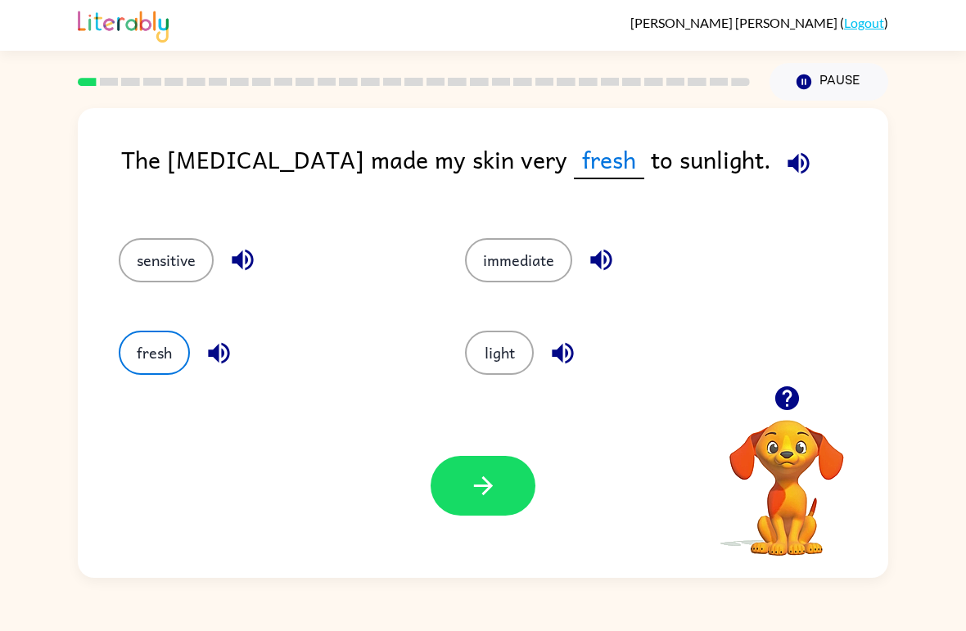
click at [519, 466] on button "button" at bounding box center [483, 486] width 105 height 60
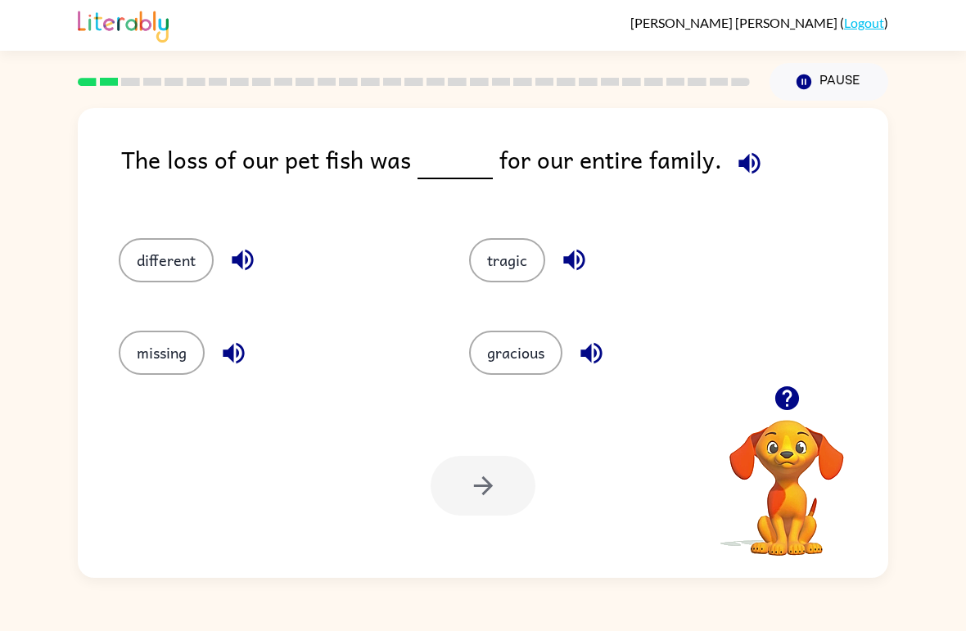
click at [742, 160] on icon "button" at bounding box center [749, 163] width 29 height 29
click at [182, 365] on button "missing" at bounding box center [162, 353] width 86 height 44
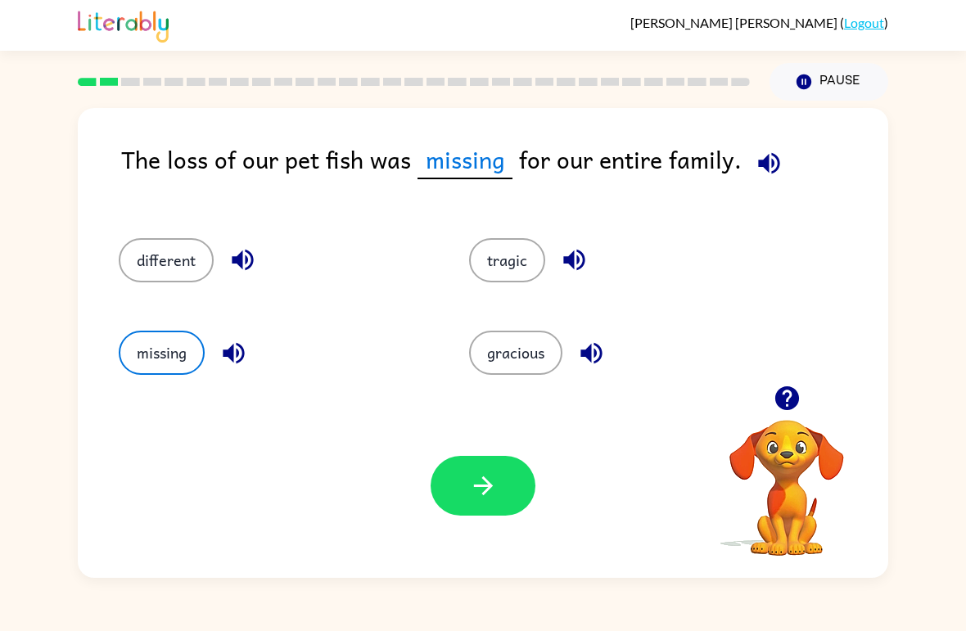
click at [505, 500] on button "button" at bounding box center [483, 486] width 105 height 60
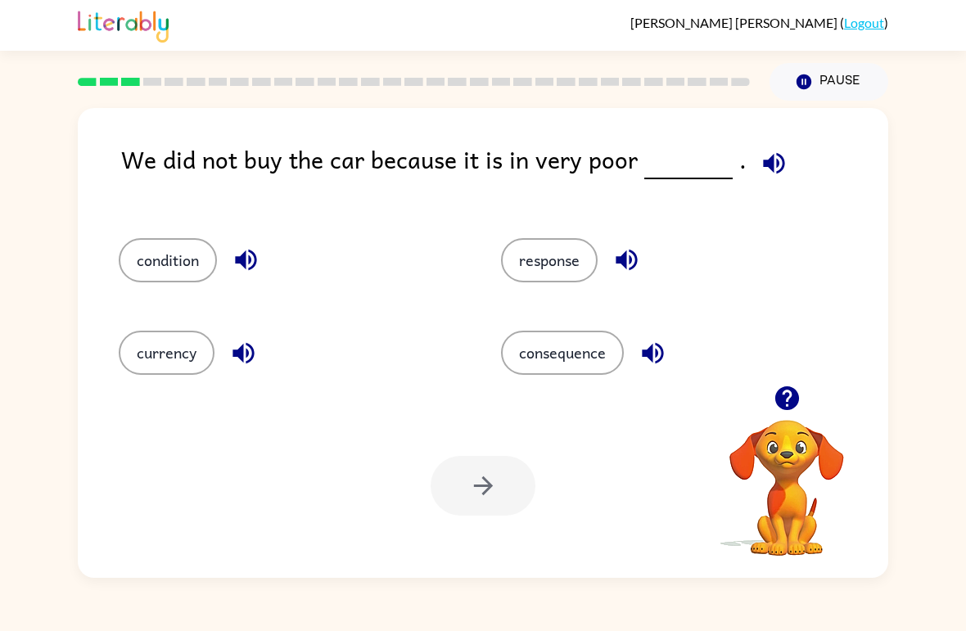
click at [766, 144] on button "button" at bounding box center [774, 164] width 42 height 42
click at [174, 252] on button "condition" at bounding box center [168, 260] width 98 height 44
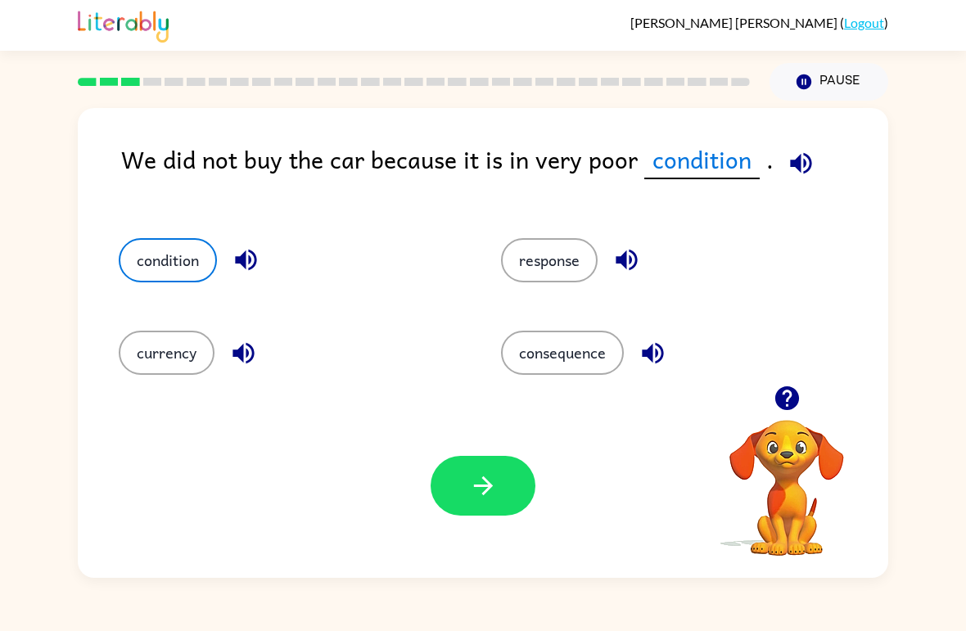
click at [496, 476] on icon "button" at bounding box center [483, 486] width 29 height 29
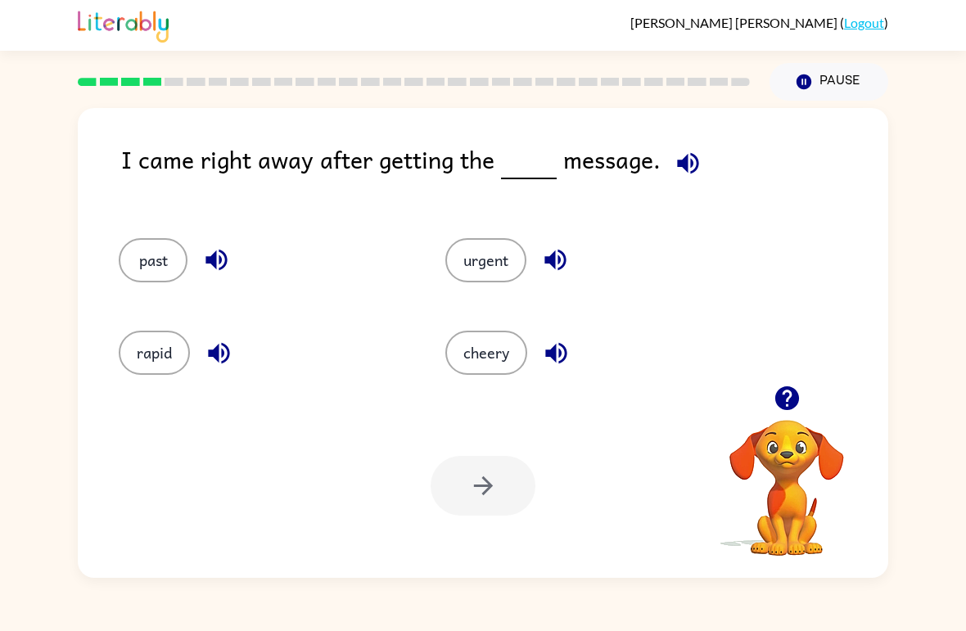
click at [701, 143] on span at bounding box center [685, 159] width 48 height 37
click at [690, 160] on icon "button" at bounding box center [688, 163] width 29 height 29
click at [496, 242] on button "urgent" at bounding box center [486, 260] width 81 height 44
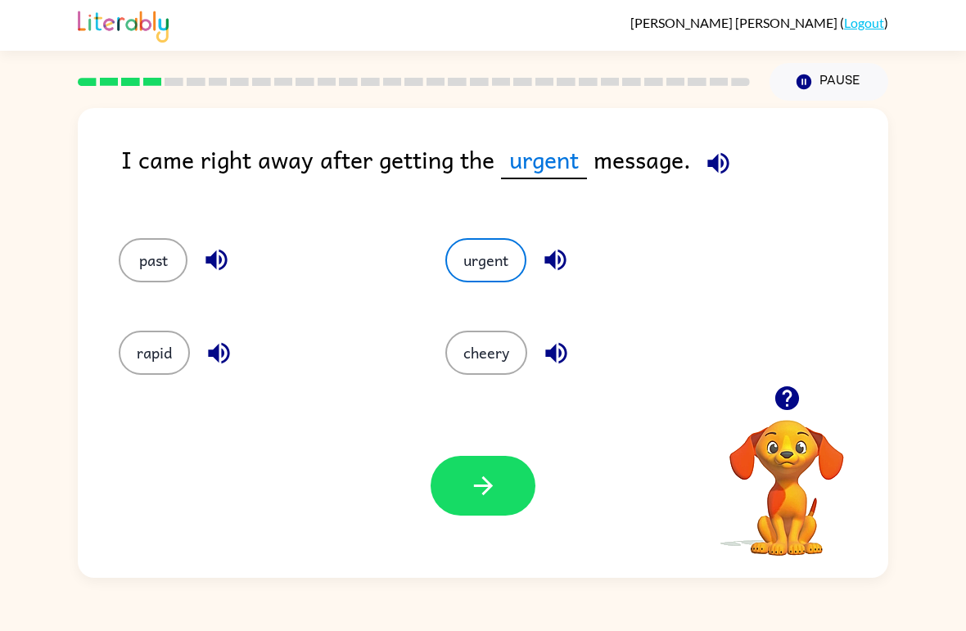
click at [717, 165] on icon "button" at bounding box center [718, 162] width 21 height 21
click at [495, 353] on button "cheery" at bounding box center [487, 353] width 82 height 44
click at [147, 283] on button "past" at bounding box center [153, 260] width 69 height 44
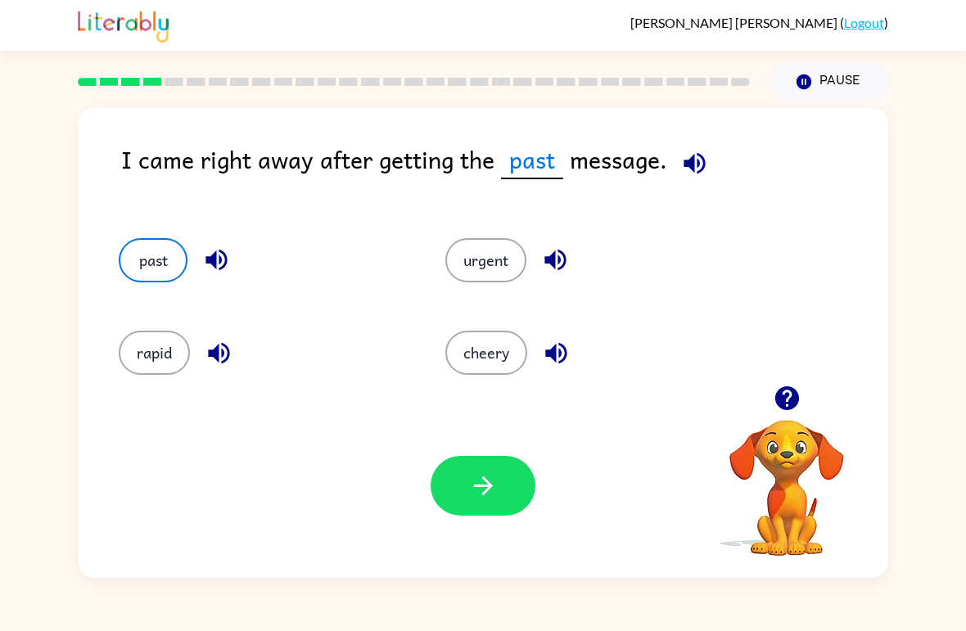
click at [522, 243] on div "urgent" at bounding box center [590, 260] width 289 height 44
click at [493, 332] on button "cheery" at bounding box center [487, 353] width 82 height 44
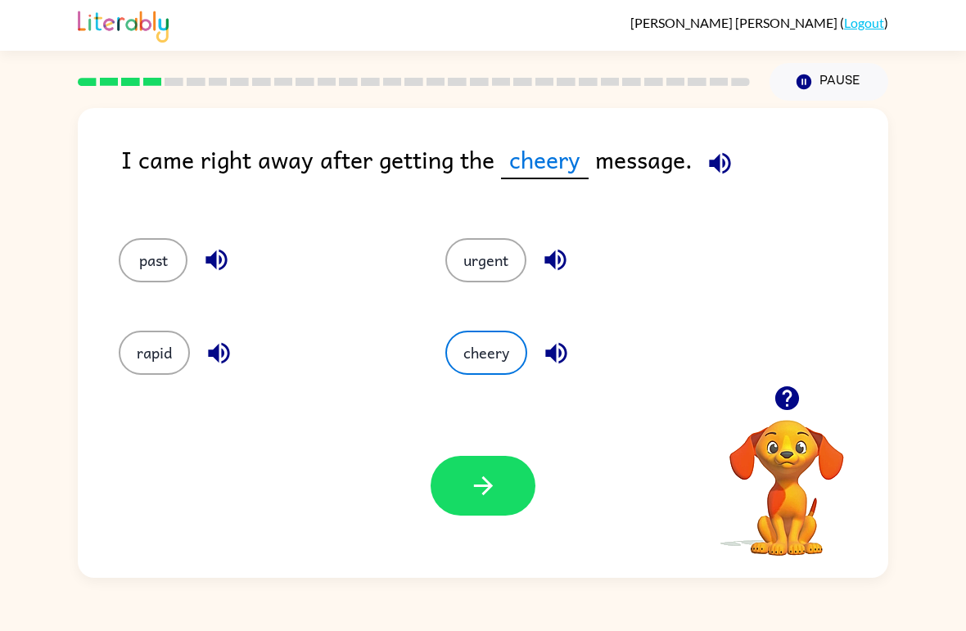
click at [495, 283] on button "urgent" at bounding box center [486, 260] width 81 height 44
click at [145, 363] on button "rapid" at bounding box center [154, 353] width 71 height 44
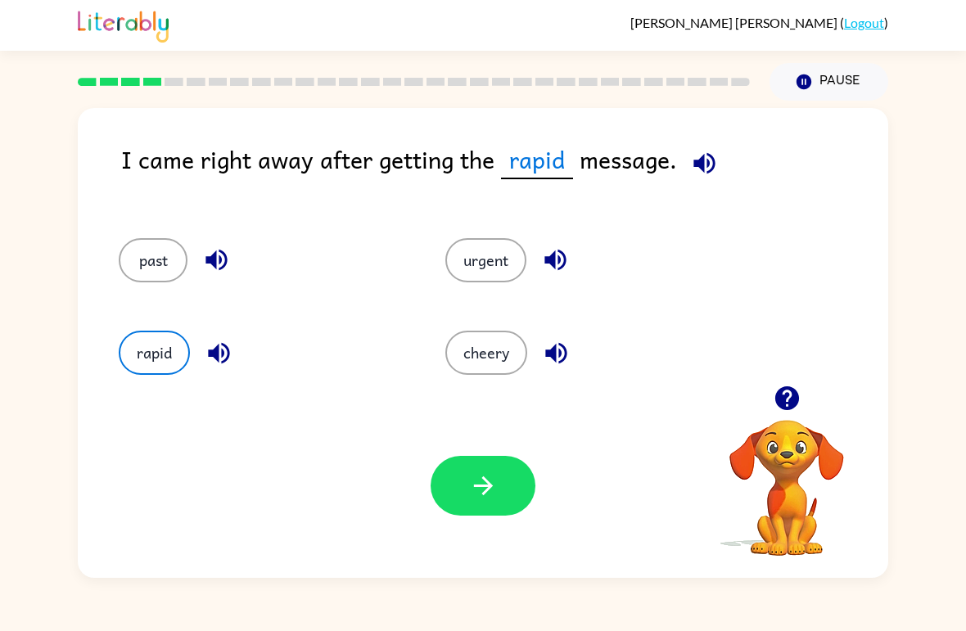
click at [481, 367] on button "cheery" at bounding box center [487, 353] width 82 height 44
click at [140, 361] on button "rapid" at bounding box center [154, 353] width 71 height 44
click at [523, 244] on div "urgent" at bounding box center [590, 260] width 289 height 44
click at [151, 301] on div "rapid" at bounding box center [251, 346] width 327 height 93
click at [150, 300] on div "past" at bounding box center [251, 253] width 327 height 93
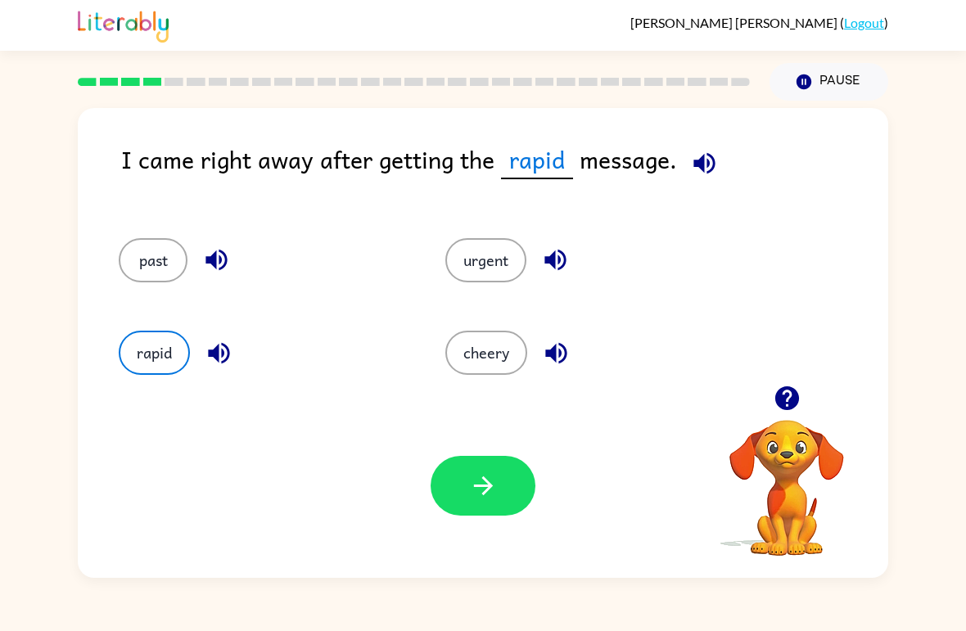
click at [493, 362] on button "cheery" at bounding box center [487, 353] width 82 height 44
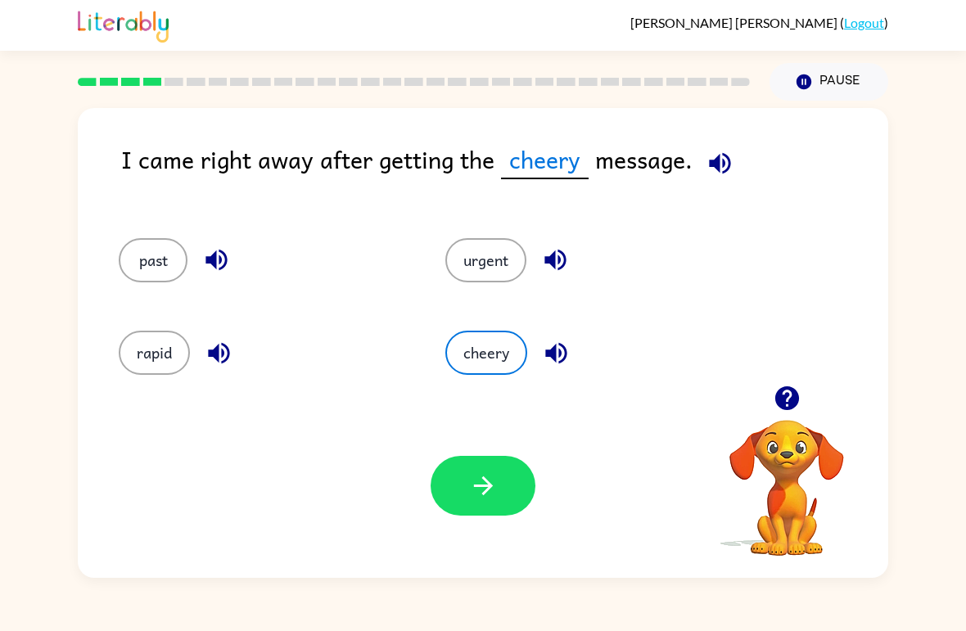
click at [486, 247] on button "urgent" at bounding box center [486, 260] width 81 height 44
click at [147, 283] on button "past" at bounding box center [153, 260] width 69 height 44
click at [505, 350] on button "cheery" at bounding box center [487, 353] width 82 height 44
click at [150, 361] on button "rapid" at bounding box center [154, 353] width 71 height 44
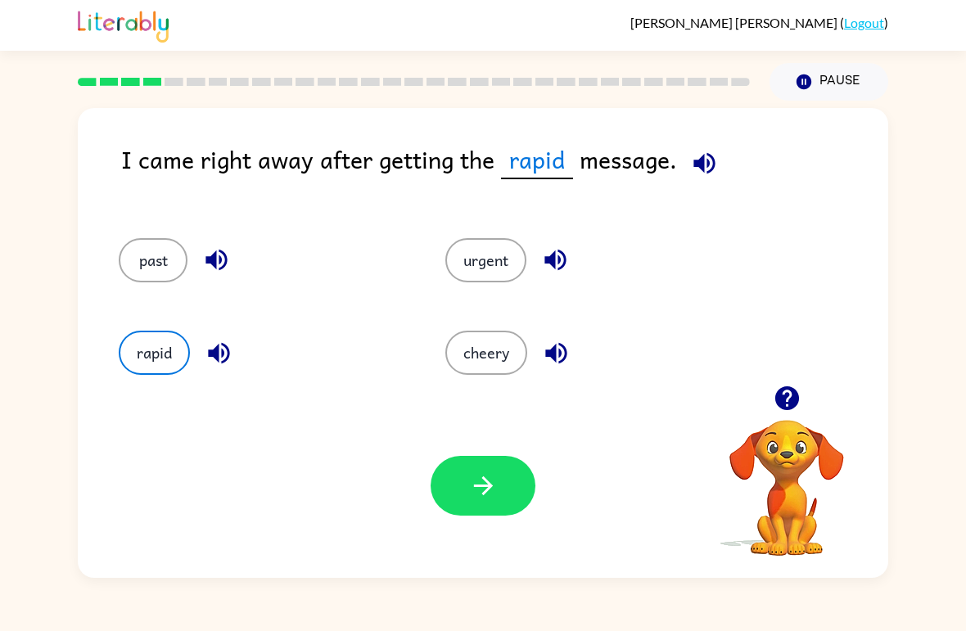
click at [504, 271] on button "urgent" at bounding box center [486, 260] width 81 height 44
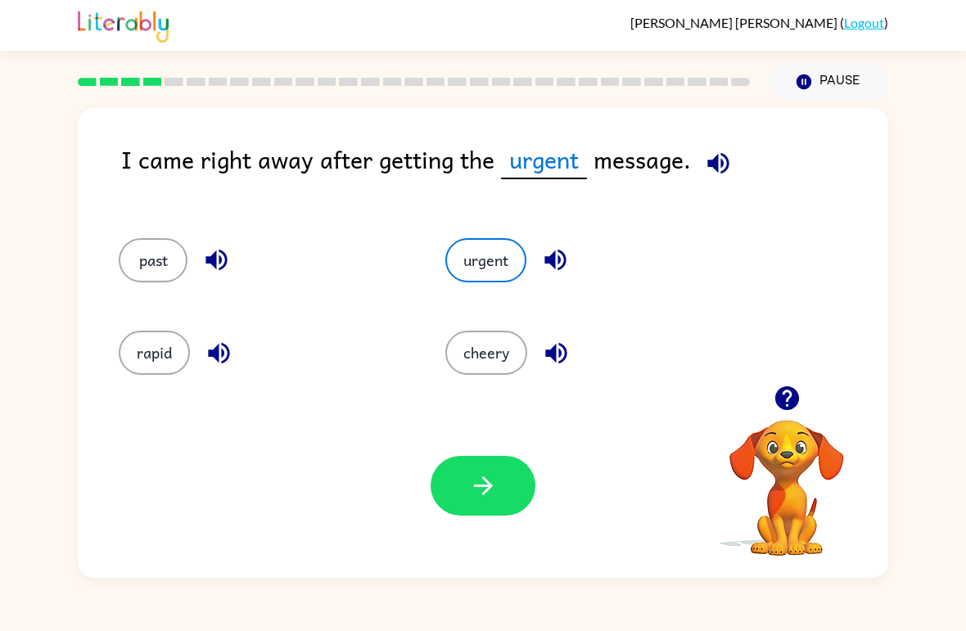
click at [139, 281] on button "past" at bounding box center [153, 260] width 69 height 44
click at [518, 350] on button "cheery" at bounding box center [487, 353] width 82 height 44
click at [485, 344] on button "cheery" at bounding box center [487, 353] width 82 height 44
click at [488, 269] on button "urgent" at bounding box center [486, 260] width 81 height 44
click at [505, 256] on button "urgent" at bounding box center [486, 260] width 81 height 44
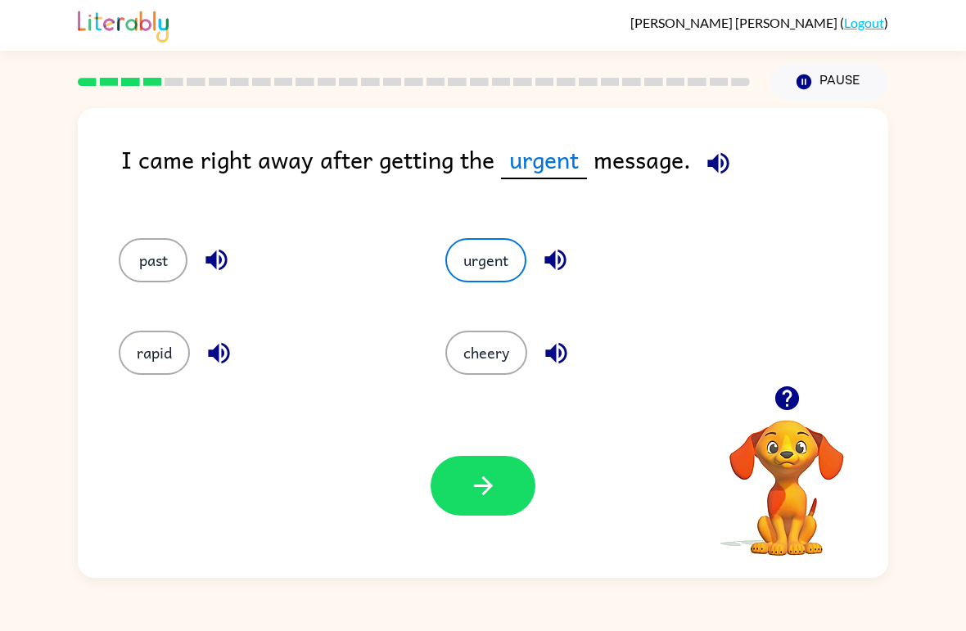
click at [485, 336] on button "cheery" at bounding box center [487, 353] width 82 height 44
click at [483, 266] on button "urgent" at bounding box center [486, 260] width 81 height 44
click at [505, 344] on button "cheery" at bounding box center [487, 353] width 82 height 44
click at [501, 266] on button "urgent" at bounding box center [486, 260] width 81 height 44
click at [491, 364] on button "cheery" at bounding box center [487, 353] width 82 height 44
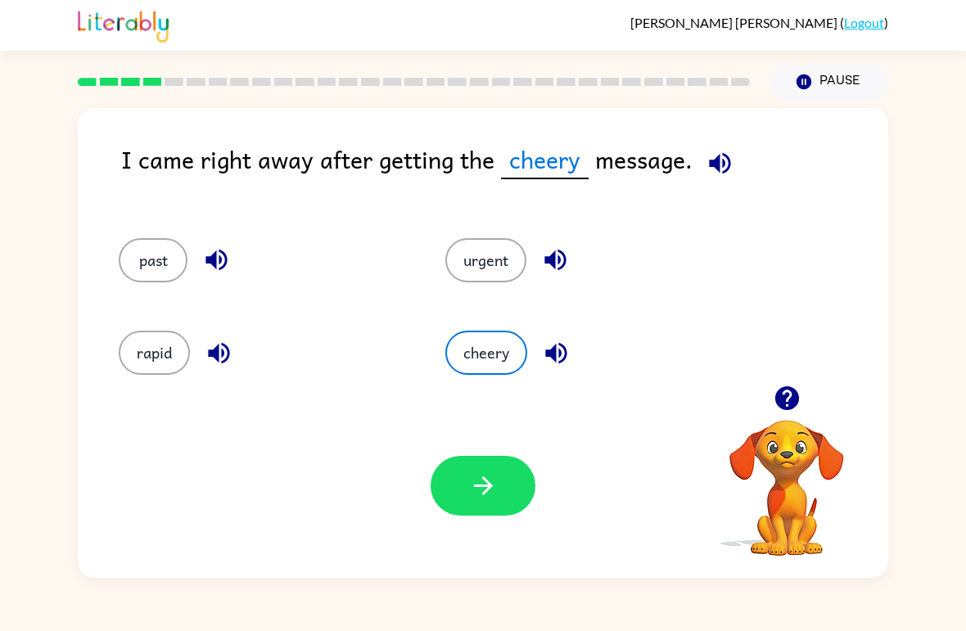
click at [474, 252] on button "urgent" at bounding box center [486, 260] width 81 height 44
click at [461, 359] on button "cheery" at bounding box center [487, 353] width 82 height 44
click at [473, 260] on button "urgent" at bounding box center [486, 260] width 81 height 44
click at [515, 350] on button "cheery" at bounding box center [487, 353] width 82 height 44
click at [483, 261] on button "urgent" at bounding box center [486, 260] width 81 height 44
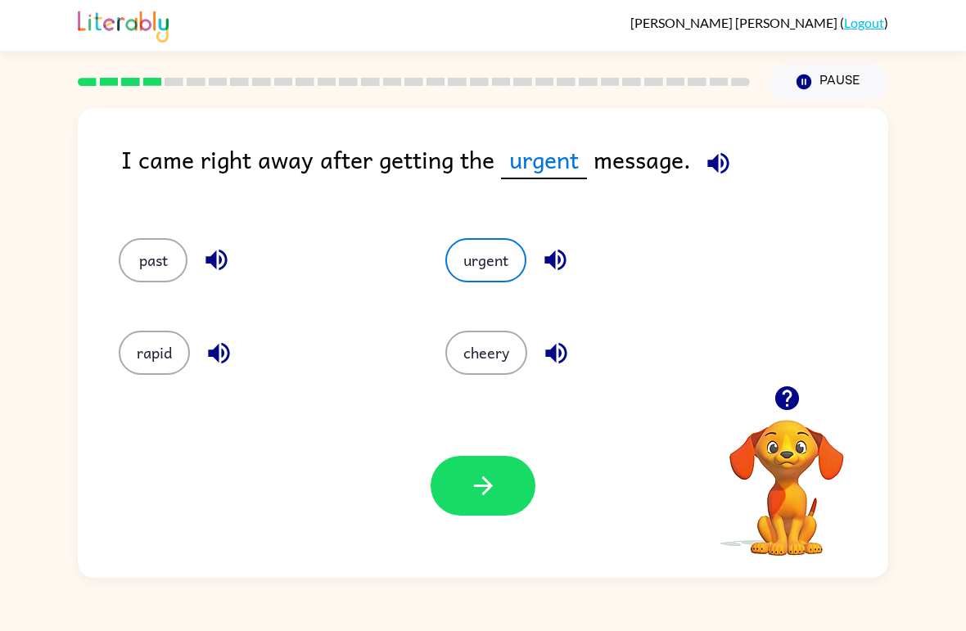
click at [485, 358] on button "cheery" at bounding box center [487, 353] width 82 height 44
click at [479, 274] on button "urgent" at bounding box center [486, 260] width 81 height 44
click at [467, 235] on div "urgent" at bounding box center [577, 253] width 327 height 93
click at [494, 341] on button "cheery" at bounding box center [487, 353] width 82 height 44
click at [492, 243] on button "urgent" at bounding box center [486, 260] width 81 height 44
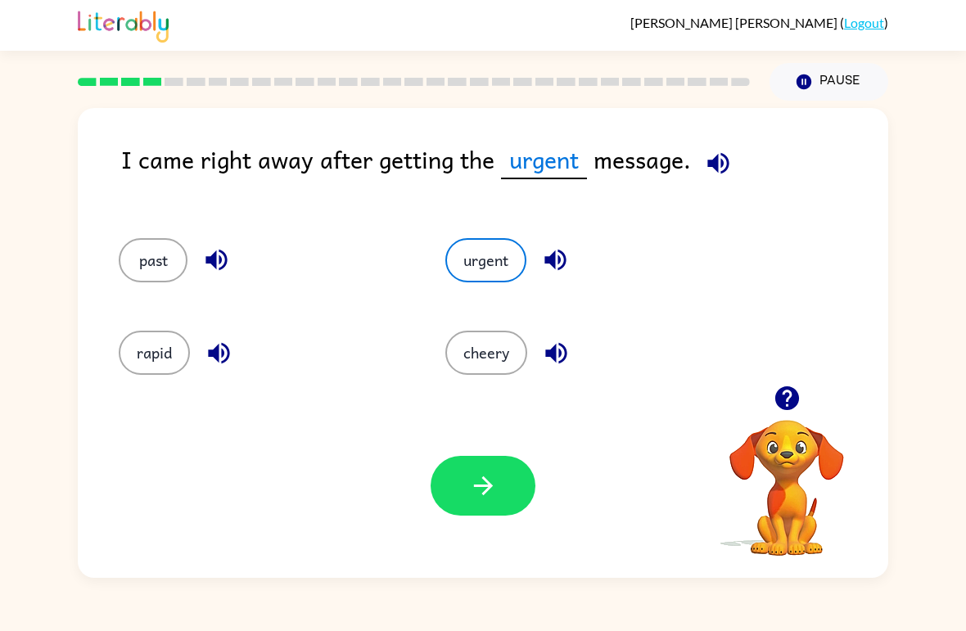
click at [485, 360] on button "cheery" at bounding box center [487, 353] width 82 height 44
click at [485, 259] on button "urgent" at bounding box center [486, 260] width 81 height 44
click at [482, 234] on div "urgent" at bounding box center [577, 253] width 327 height 93
click at [491, 344] on button "cheery" at bounding box center [487, 353] width 82 height 44
click at [497, 245] on button "urgent" at bounding box center [486, 260] width 81 height 44
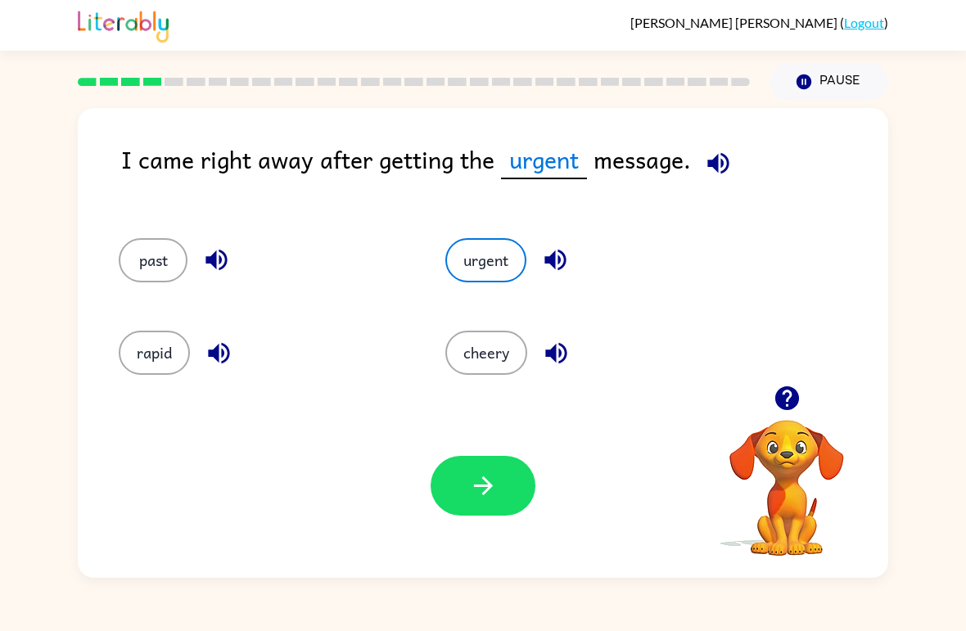
click at [479, 343] on button "cheery" at bounding box center [487, 353] width 82 height 44
click at [506, 343] on button "cheery" at bounding box center [487, 353] width 82 height 44
click at [496, 271] on button "urgent" at bounding box center [486, 260] width 81 height 44
click at [486, 265] on button "urgent" at bounding box center [486, 260] width 81 height 44
click at [490, 372] on button "cheery" at bounding box center [487, 353] width 82 height 44
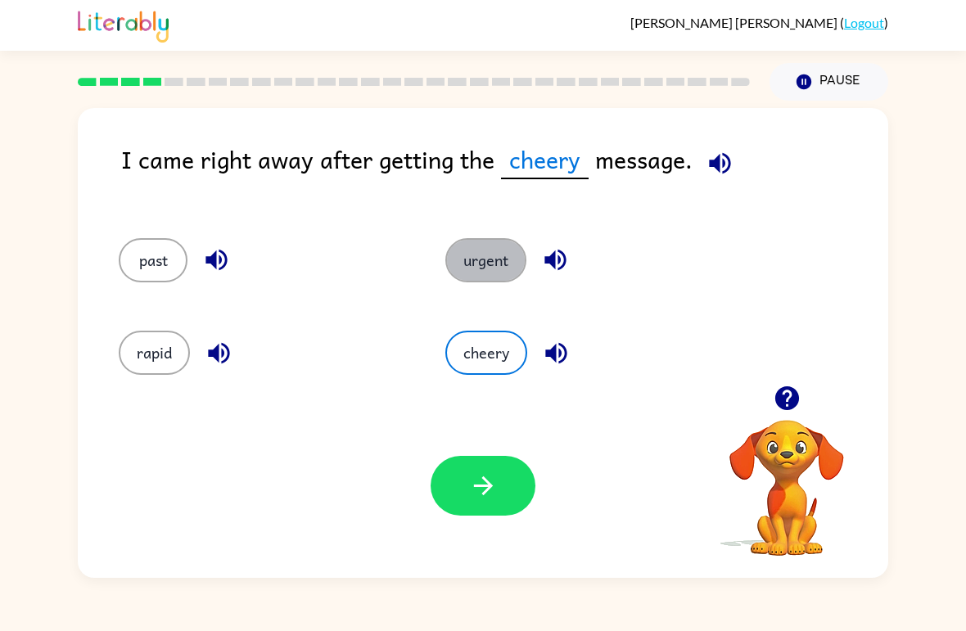
click at [493, 266] on button "urgent" at bounding box center [486, 260] width 81 height 44
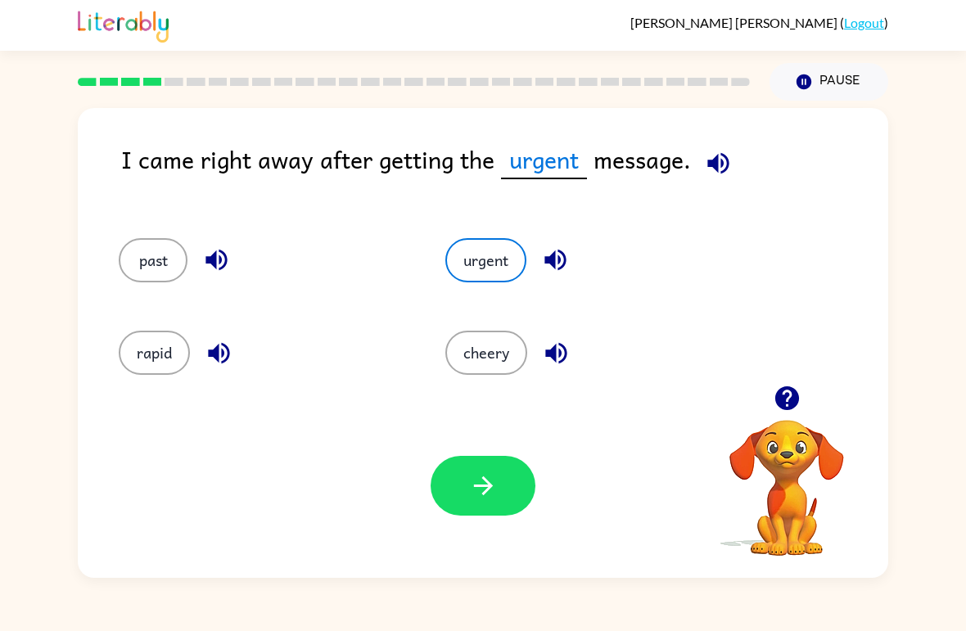
click at [493, 348] on button "cheery" at bounding box center [487, 353] width 82 height 44
click at [498, 271] on button "urgent" at bounding box center [486, 260] width 81 height 44
click at [485, 366] on button "cheery" at bounding box center [487, 353] width 82 height 44
click at [491, 281] on button "urgent" at bounding box center [486, 260] width 81 height 44
click at [500, 332] on button "cheery" at bounding box center [487, 353] width 82 height 44
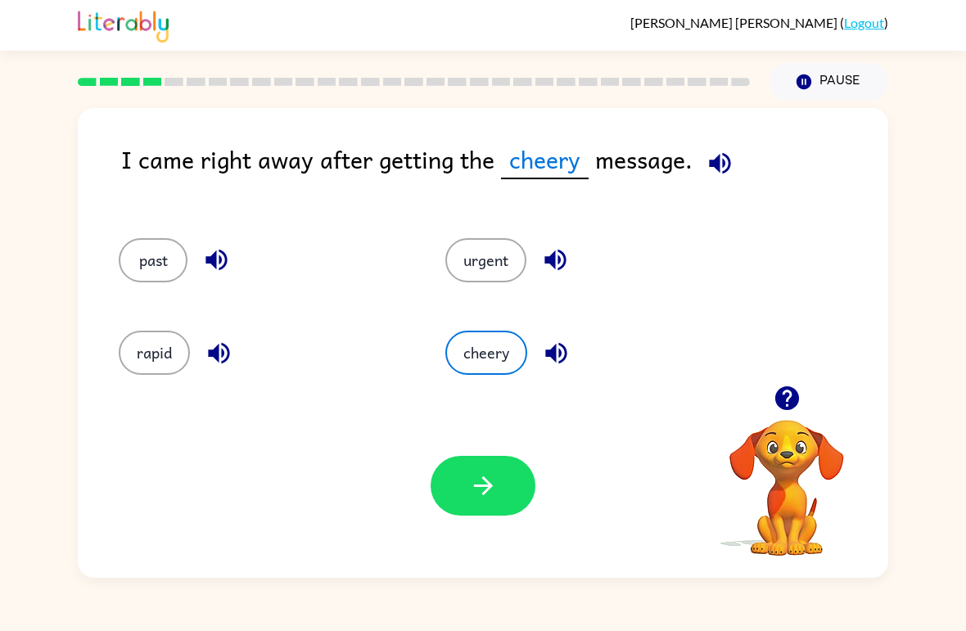
click at [494, 279] on button "urgent" at bounding box center [486, 260] width 81 height 44
click at [486, 229] on div "urgent" at bounding box center [577, 253] width 327 height 93
click at [495, 309] on div "cheery" at bounding box center [577, 346] width 327 height 93
click at [473, 373] on button "cheery" at bounding box center [487, 353] width 82 height 44
click at [469, 273] on button "urgent" at bounding box center [486, 260] width 81 height 44
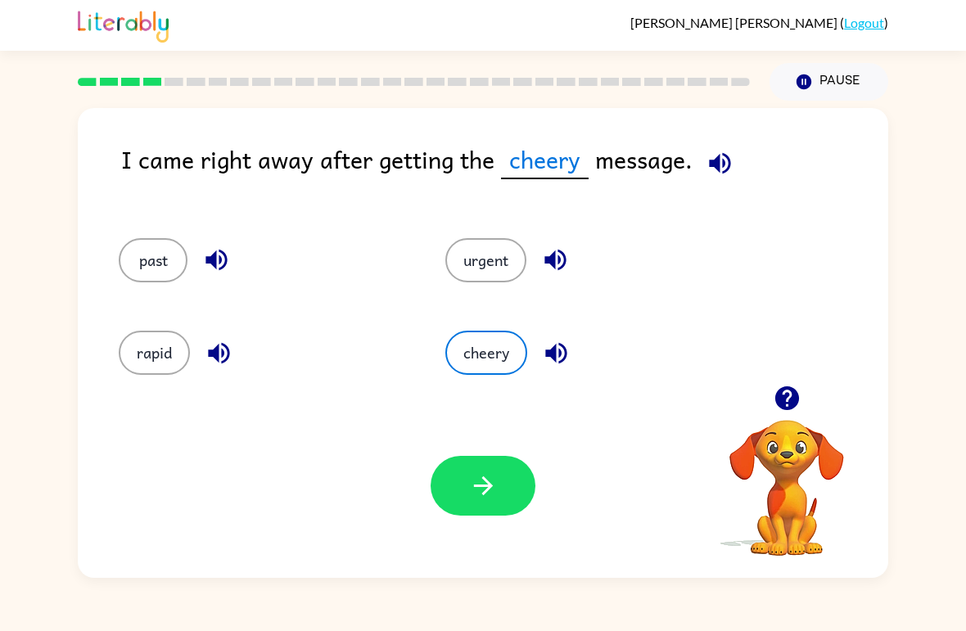
click at [468, 272] on button "urgent" at bounding box center [486, 260] width 81 height 44
click at [490, 339] on button "cheery" at bounding box center [487, 353] width 82 height 44
click at [475, 272] on button "urgent" at bounding box center [486, 260] width 81 height 44
click at [497, 333] on button "cheery" at bounding box center [487, 353] width 82 height 44
click at [482, 266] on button "urgent" at bounding box center [486, 260] width 81 height 44
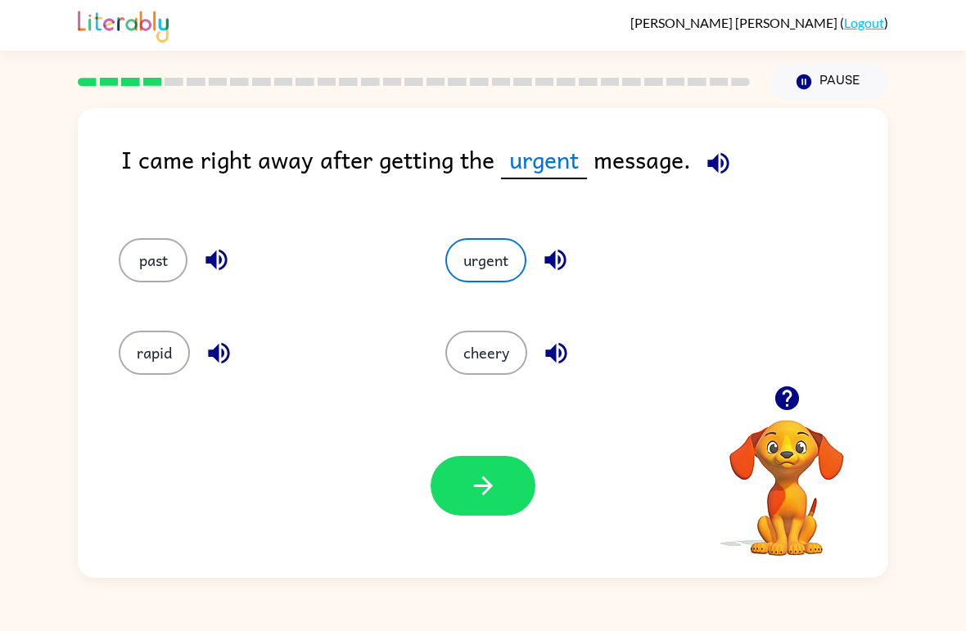
click at [493, 336] on button "cheery" at bounding box center [487, 353] width 82 height 44
click at [477, 262] on button "urgent" at bounding box center [486, 260] width 81 height 44
click at [501, 333] on button "cheery" at bounding box center [487, 353] width 82 height 44
click at [487, 263] on button "urgent" at bounding box center [486, 260] width 81 height 44
click at [486, 334] on button "cheery" at bounding box center [487, 353] width 82 height 44
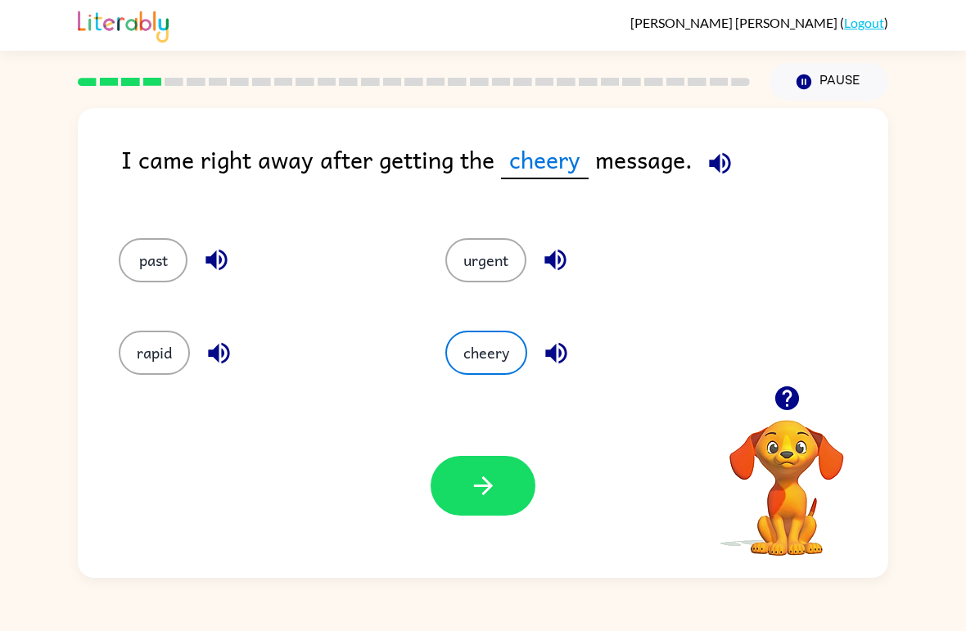
click at [487, 266] on button "urgent" at bounding box center [486, 260] width 81 height 44
click at [495, 323] on div "cheery" at bounding box center [577, 346] width 327 height 93
click at [500, 340] on button "cheery" at bounding box center [487, 353] width 82 height 44
click at [488, 265] on button "urgent" at bounding box center [486, 260] width 81 height 44
click at [503, 355] on button "cheery" at bounding box center [487, 353] width 82 height 44
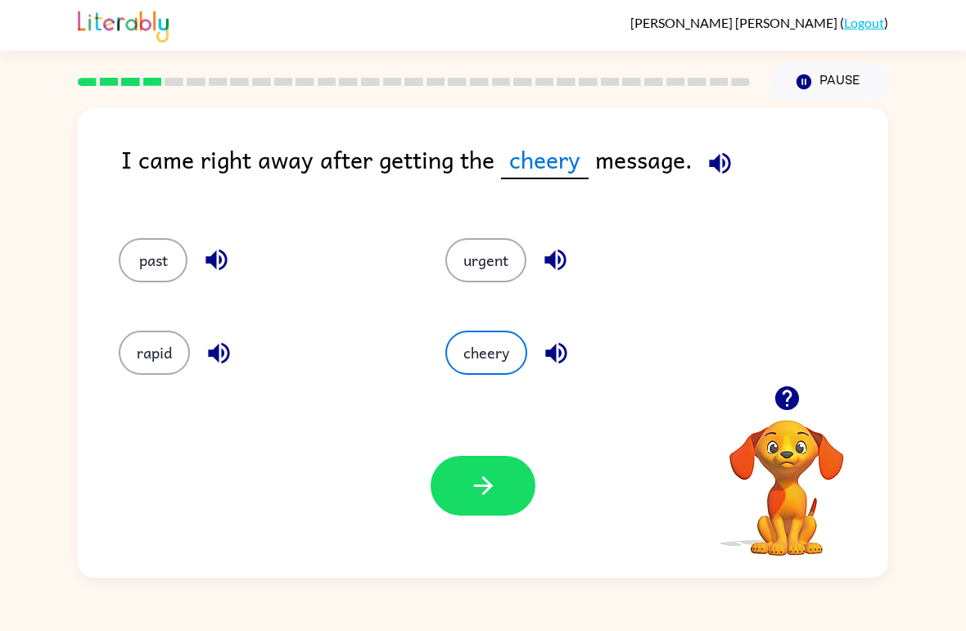
click at [495, 269] on button "urgent" at bounding box center [486, 260] width 81 height 44
click at [502, 364] on button "cheery" at bounding box center [487, 353] width 82 height 44
click at [467, 282] on button "urgent" at bounding box center [486, 260] width 81 height 44
click at [480, 348] on button "cheery" at bounding box center [487, 353] width 82 height 44
click at [483, 260] on button "urgent" at bounding box center [486, 260] width 81 height 44
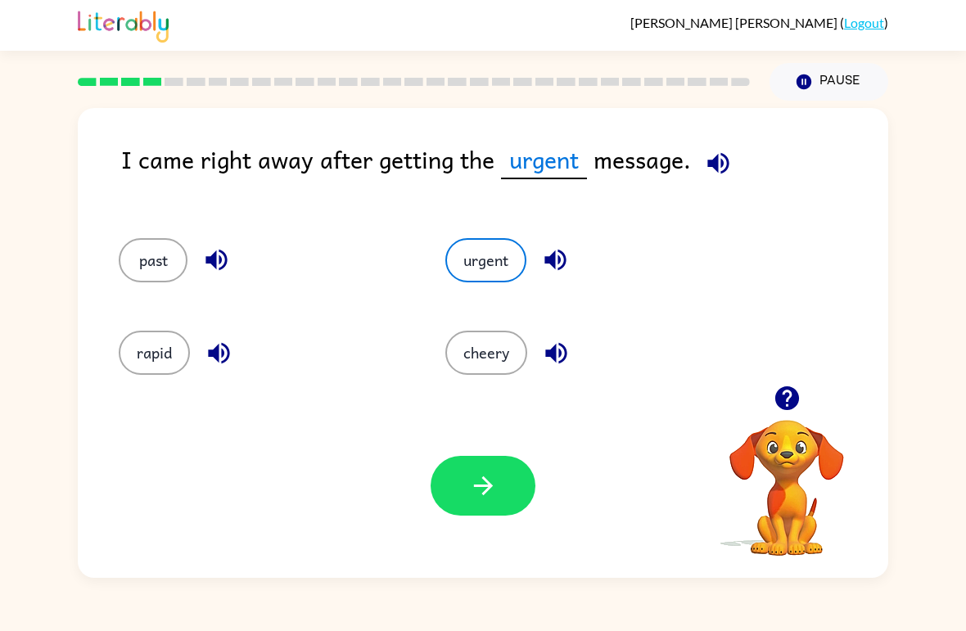
click at [496, 354] on button "cheery" at bounding box center [487, 353] width 82 height 44
click at [486, 257] on button "urgent" at bounding box center [486, 260] width 81 height 44
click at [495, 490] on icon "button" at bounding box center [483, 486] width 29 height 29
click at [473, 511] on div at bounding box center [483, 486] width 105 height 60
click at [491, 523] on div "Your browser must support playing .mp4 files to use Literably. Please try using…" at bounding box center [483, 486] width 811 height 184
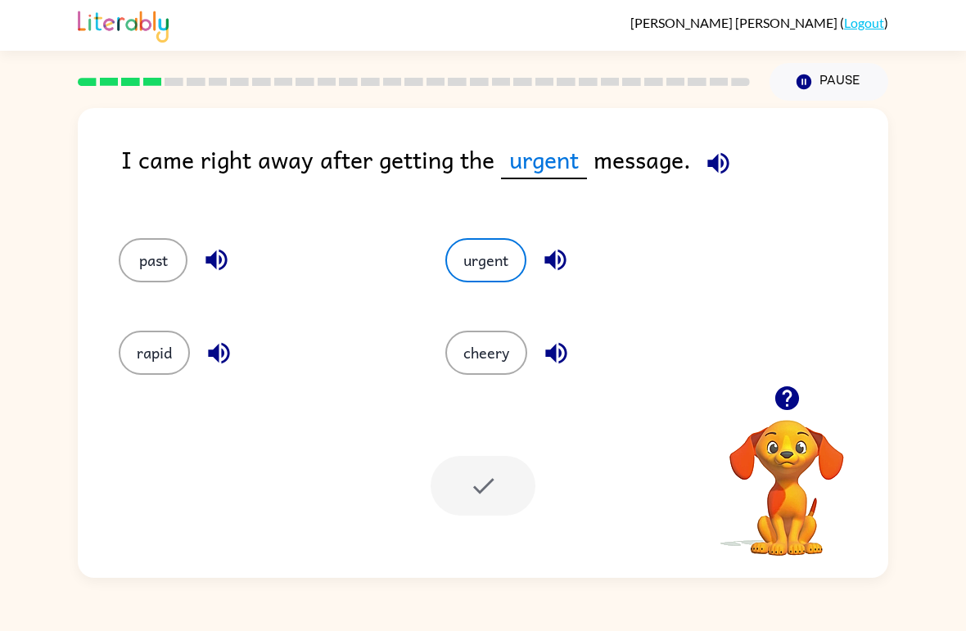
click at [491, 522] on div "Your browser must support playing .mp4 files to use Literably. Please try using…" at bounding box center [483, 486] width 811 height 184
click at [493, 457] on div at bounding box center [483, 486] width 105 height 60
click at [459, 476] on div at bounding box center [483, 486] width 105 height 60
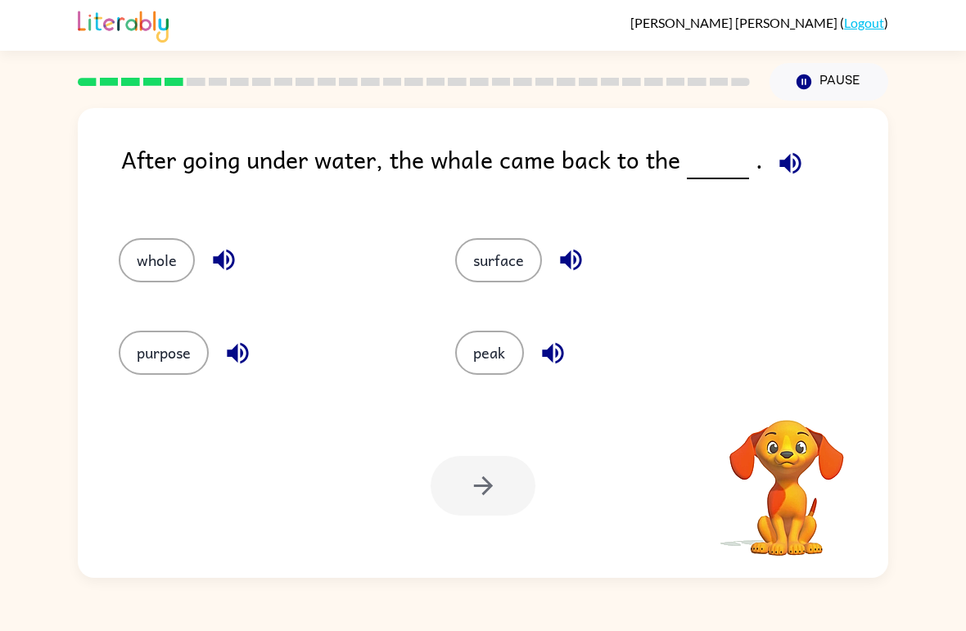
click at [186, 242] on div "whole" at bounding box center [268, 260] width 299 height 44
click at [160, 248] on button "whole" at bounding box center [157, 260] width 76 height 44
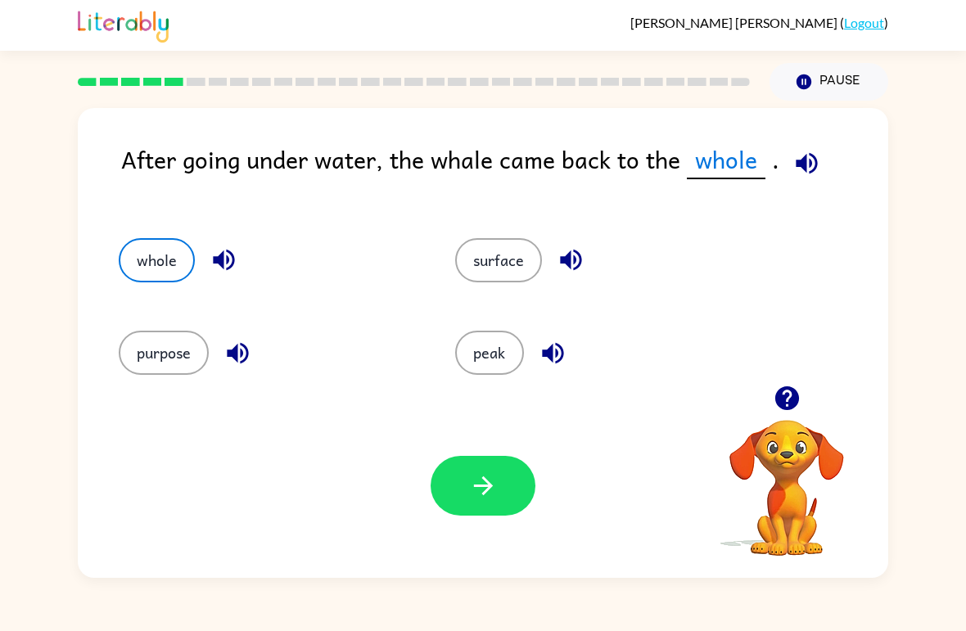
click at [808, 166] on icon "button" at bounding box center [806, 162] width 21 height 21
click at [513, 282] on button "surface" at bounding box center [498, 260] width 87 height 44
click at [168, 367] on button "purpose" at bounding box center [164, 353] width 90 height 44
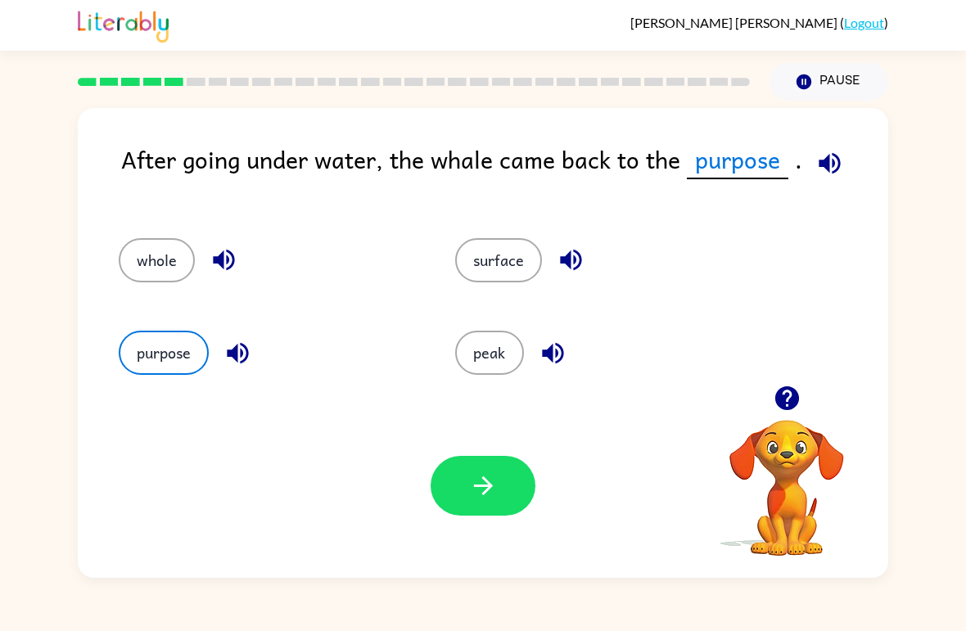
click at [153, 252] on button "whole" at bounding box center [157, 260] width 76 height 44
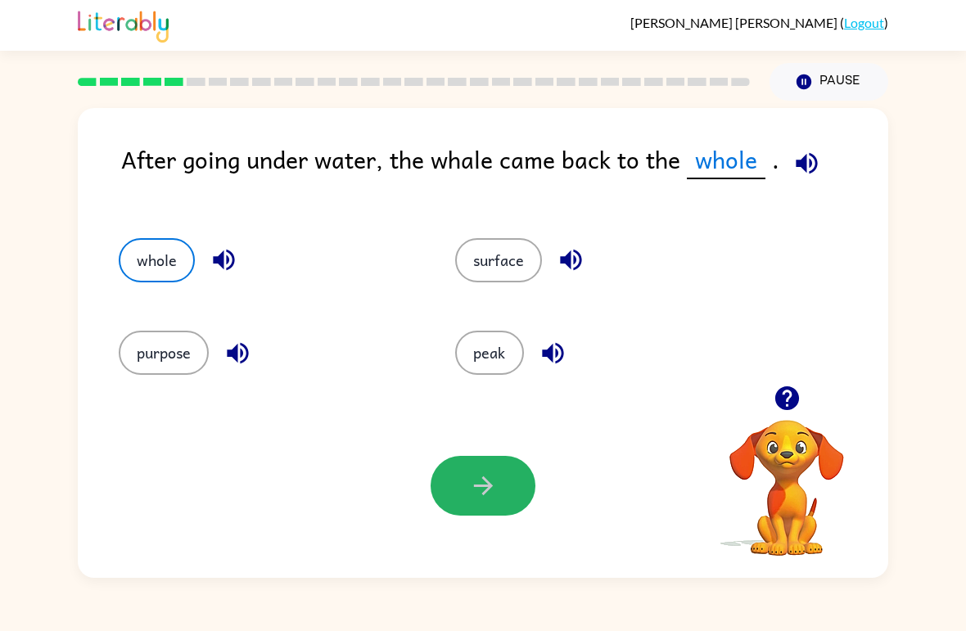
click at [488, 477] on icon "button" at bounding box center [483, 486] width 29 height 29
click at [491, 475] on div at bounding box center [483, 486] width 105 height 60
